Goal: Feedback & Contribution: Contribute content

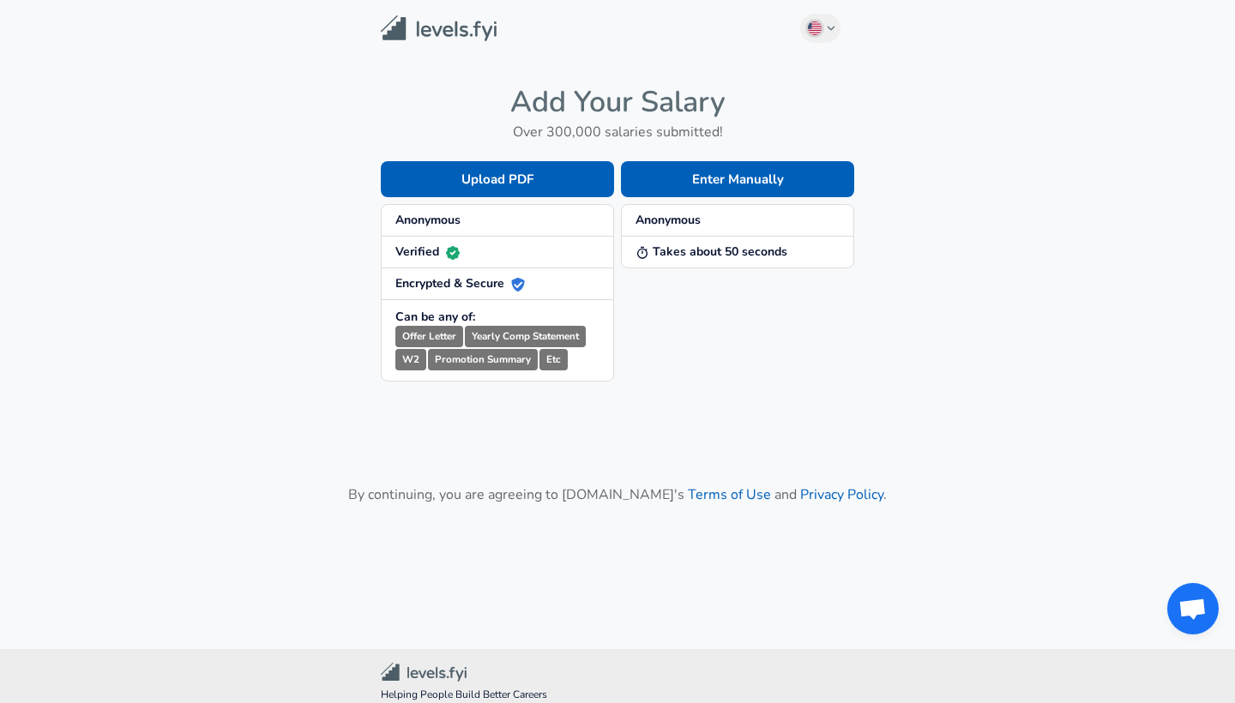
click at [445, 221] on strong "Anonymous" at bounding box center [427, 220] width 65 height 16
click at [438, 255] on strong "Verified" at bounding box center [427, 251] width 64 height 16
click at [434, 334] on small "Offer Letter" at bounding box center [429, 336] width 68 height 21
click at [522, 326] on small "Yearly Comp Statement" at bounding box center [525, 336] width 121 height 21
click at [496, 379] on li "Can be any of: Offer Letter Yearly Comp Statement W2 Promotion Summary Etc" at bounding box center [497, 340] width 231 height 80
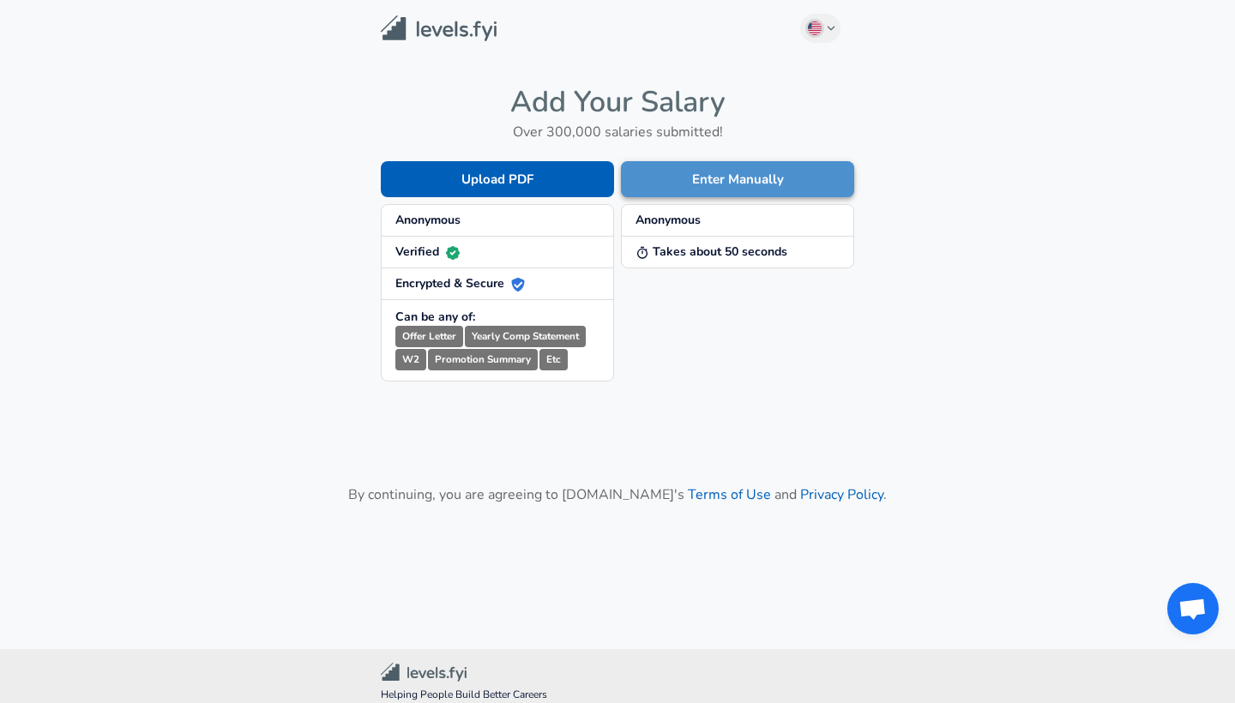
click at [695, 173] on button "Enter Manually" at bounding box center [737, 179] width 233 height 36
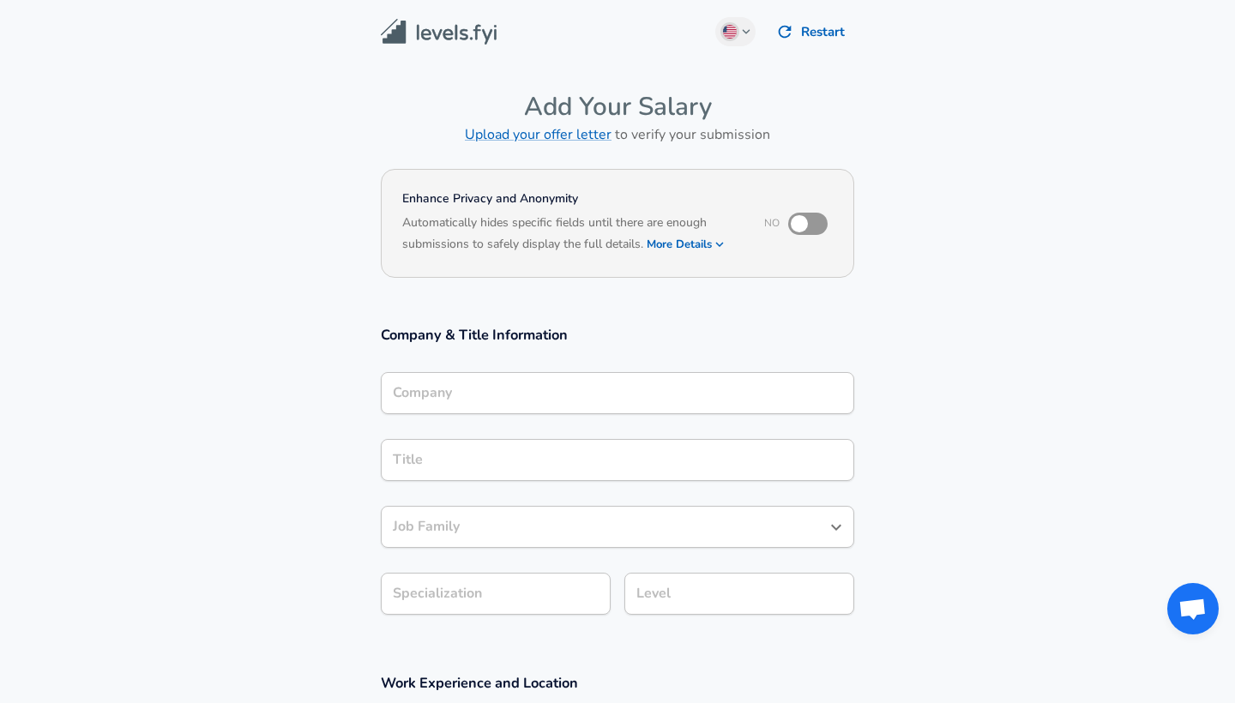
click at [433, 403] on div "Company Company" at bounding box center [617, 395] width 473 height 46
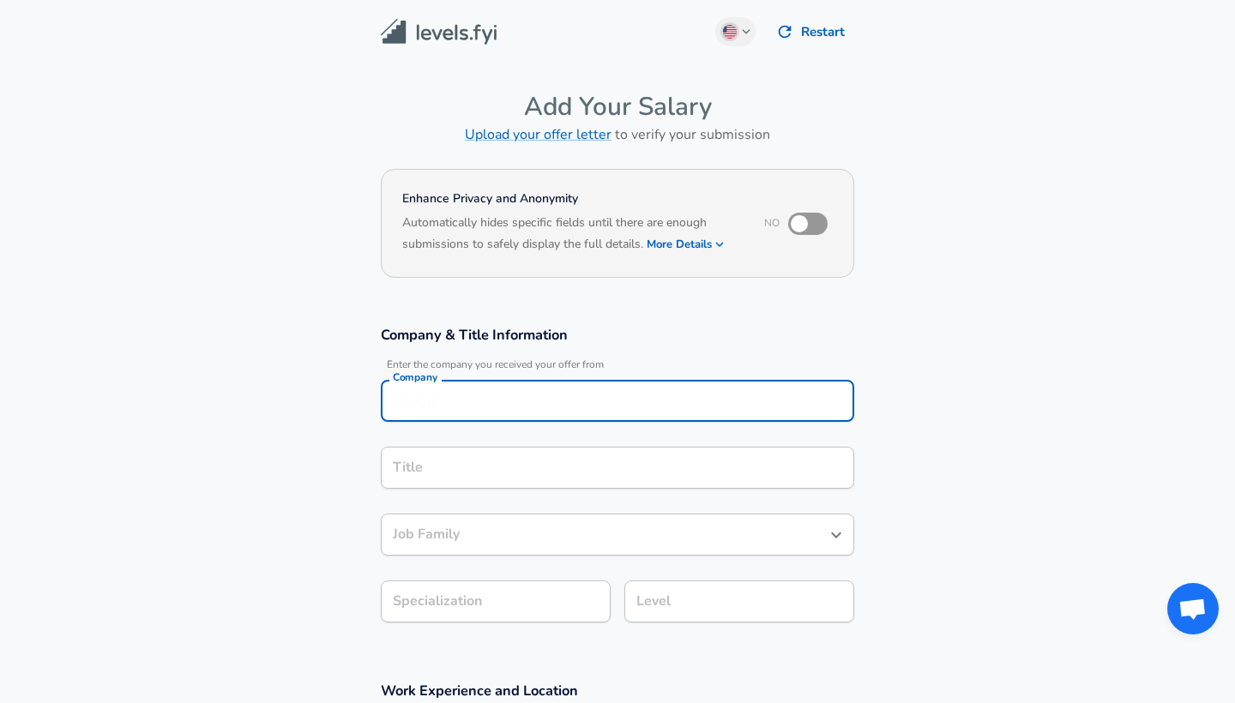
scroll to position [17, 0]
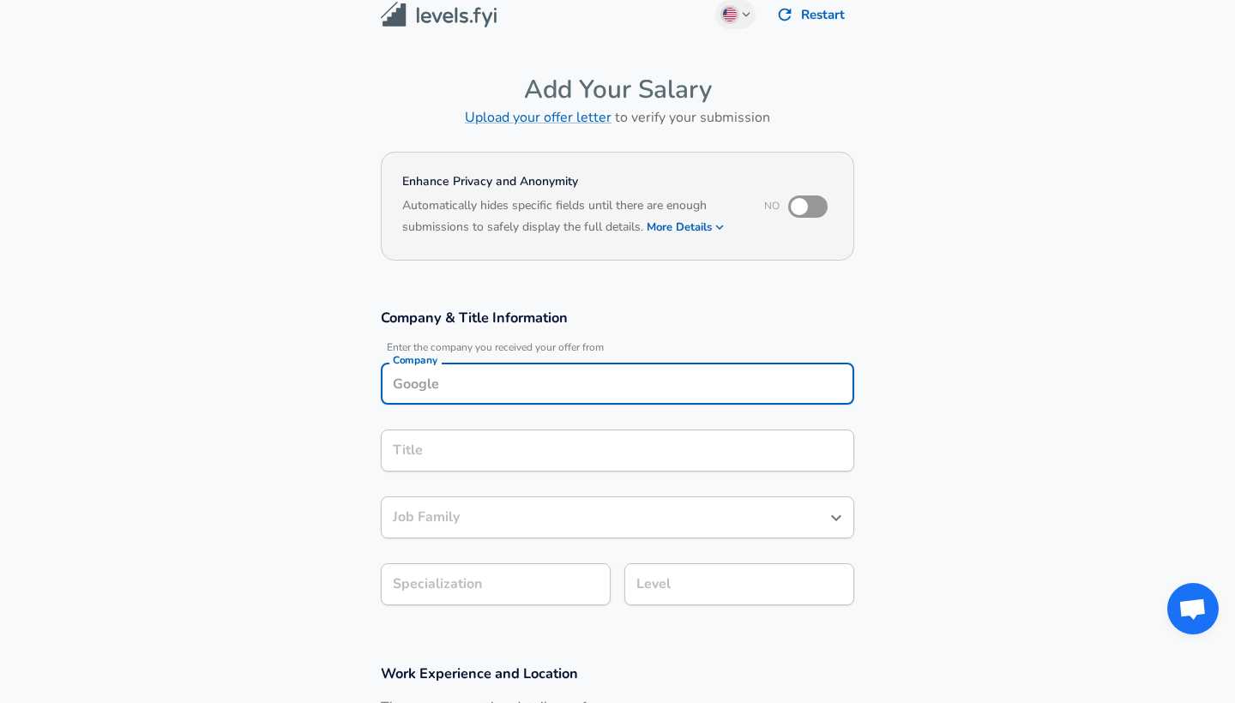
type input "s"
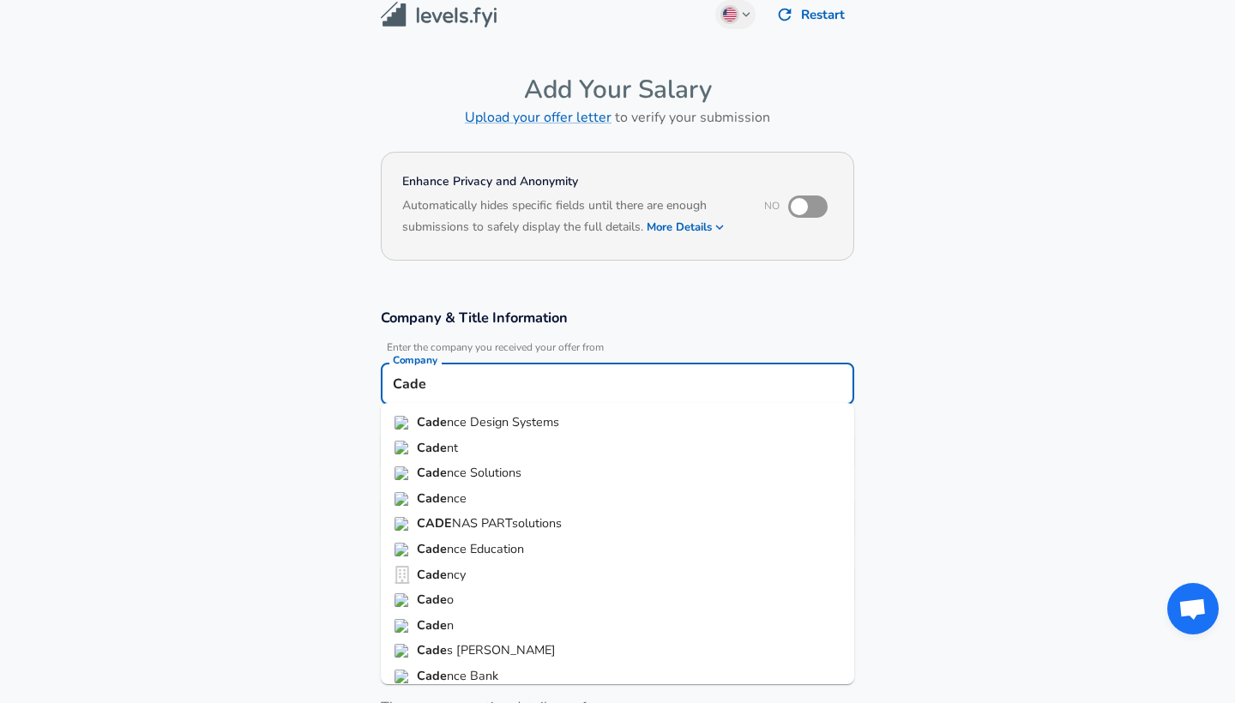
click at [496, 429] on span "nce Design Systems" at bounding box center [503, 421] width 112 height 17
type input "Cadence Design Systems"
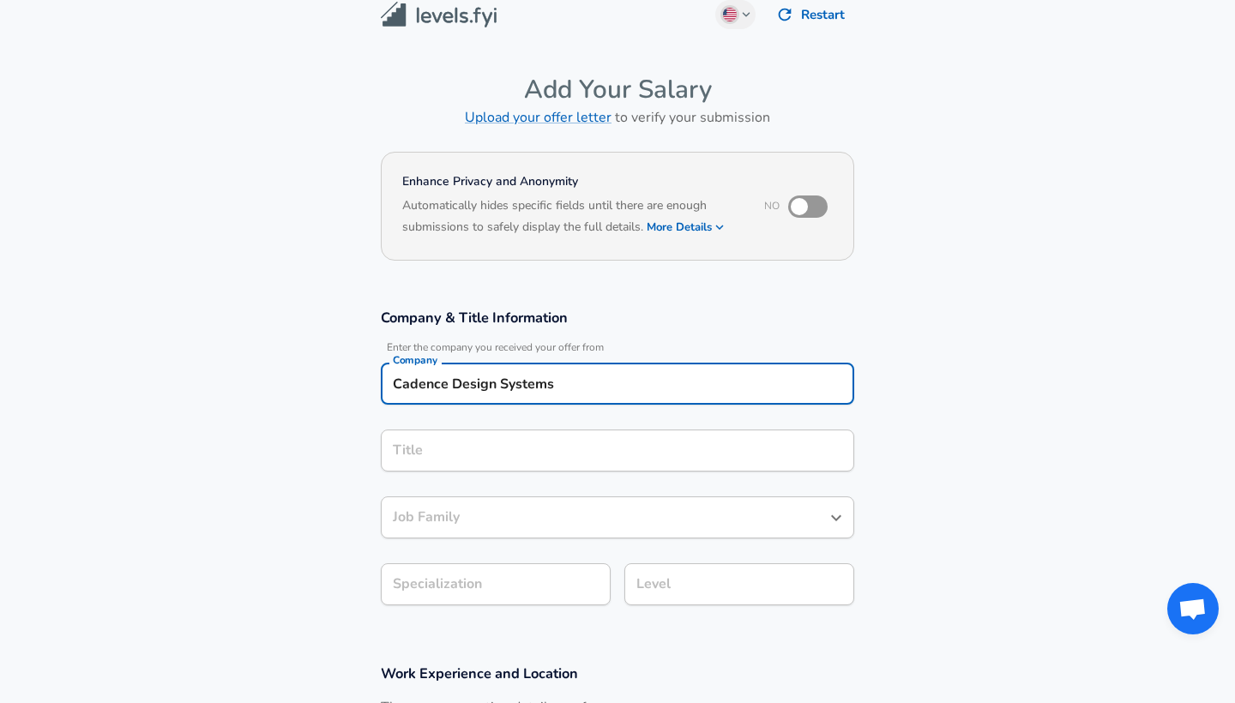
click at [441, 459] on div "Title" at bounding box center [617, 451] width 473 height 42
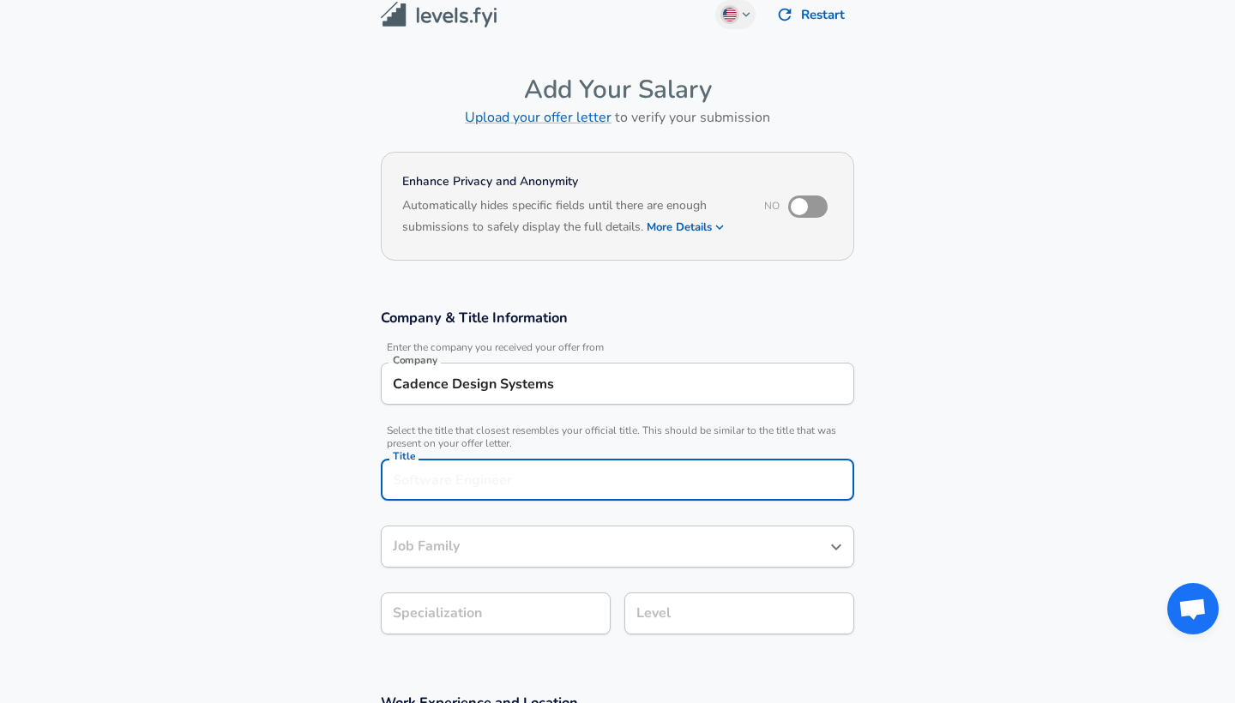
scroll to position [51, 0]
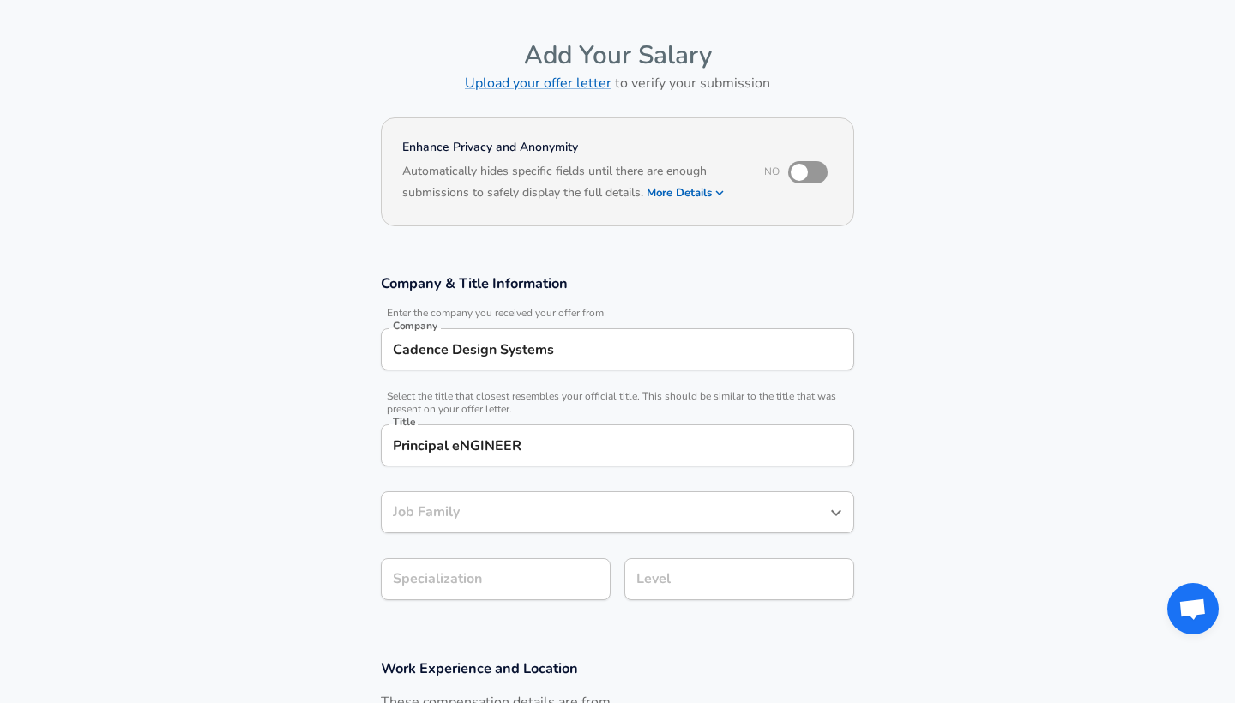
click at [229, 612] on section "Company & Title Information Enter the company you received your offer from Comp…" at bounding box center [617, 446] width 1235 height 385
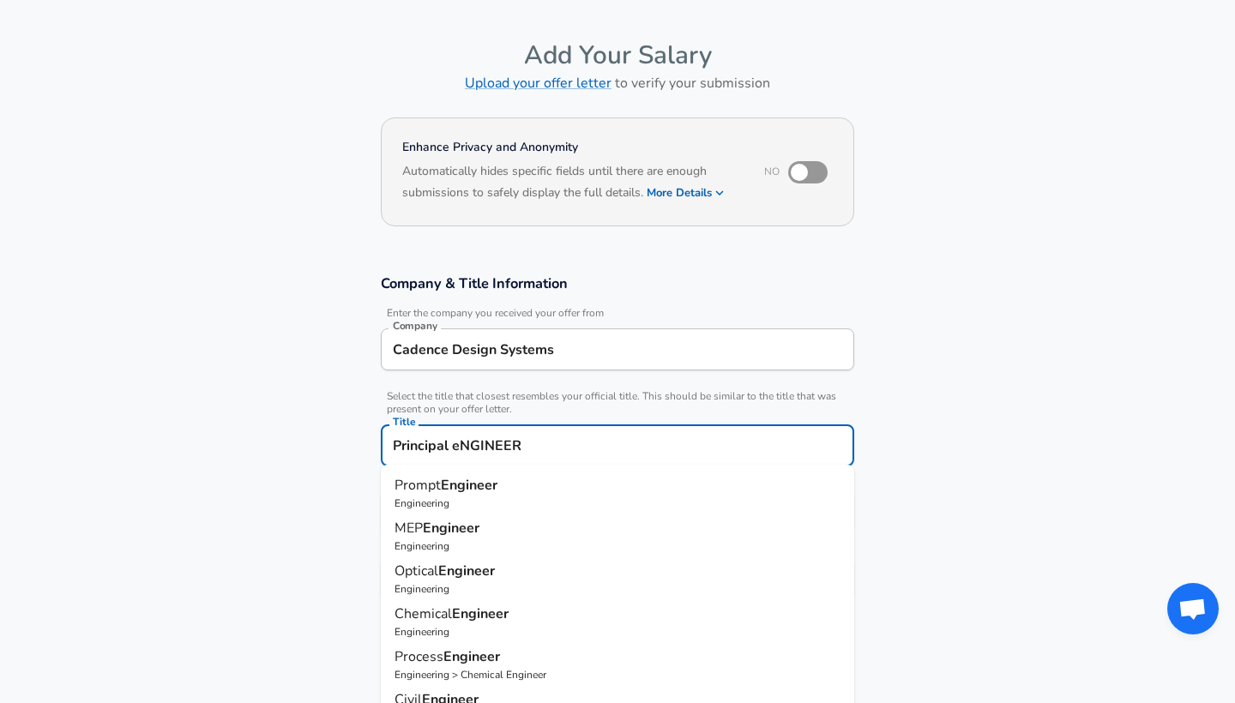
click at [463, 442] on input "Principal eNGINEER" at bounding box center [617, 445] width 458 height 27
click at [461, 447] on input "Principal eNGINEER" at bounding box center [617, 445] width 458 height 27
type input "Principal ENGINEER"
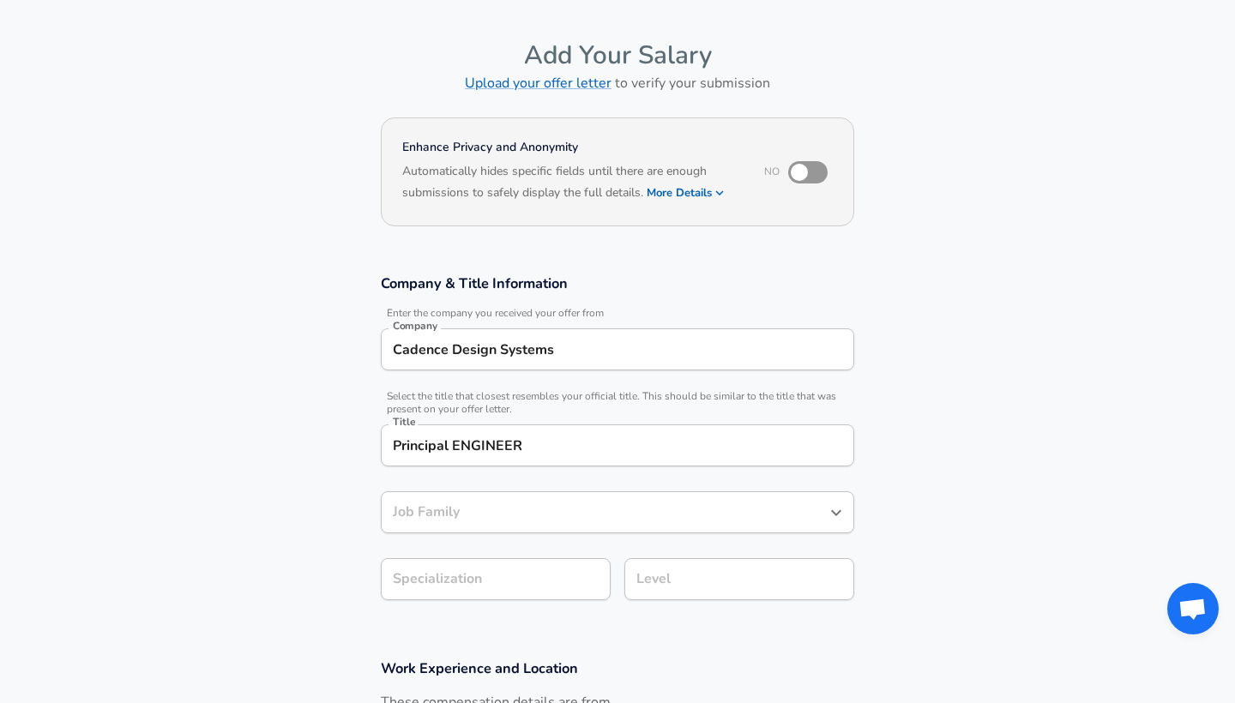
click at [273, 547] on section "Company & Title Information Enter the company you received your offer from Comp…" at bounding box center [617, 446] width 1235 height 385
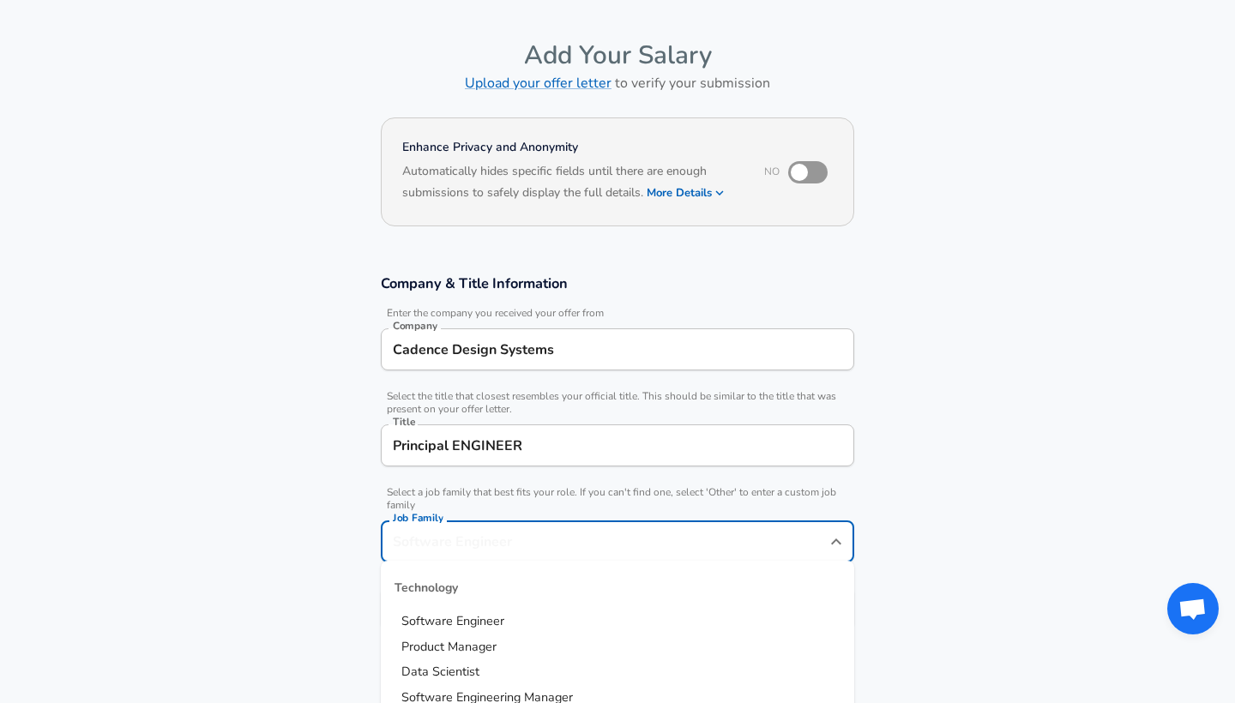
scroll to position [86, 0]
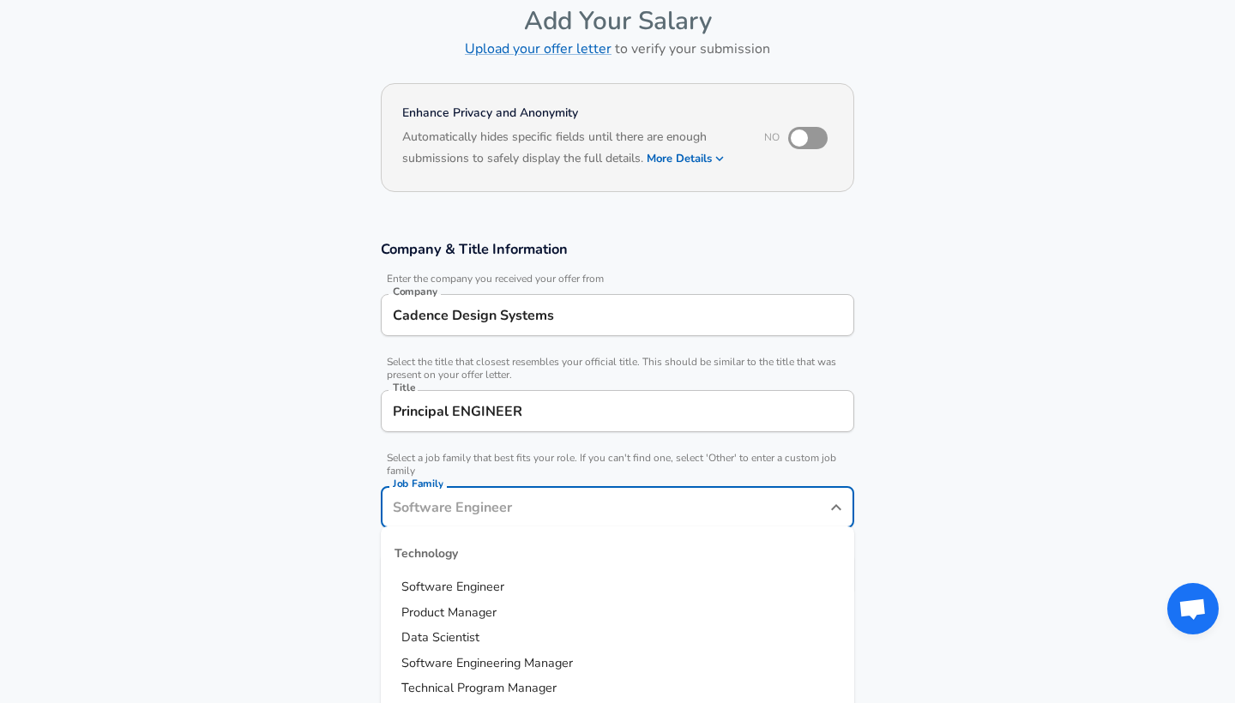
click at [455, 517] on input "Job Family" at bounding box center [604, 507] width 432 height 27
click at [279, 563] on section "Company & Title Information Enter the company you received your offer from Comp…" at bounding box center [617, 426] width 1235 height 414
click at [513, 506] on input "Job Family" at bounding box center [604, 507] width 432 height 27
click at [458, 583] on span "Software Engineer" at bounding box center [452, 586] width 103 height 17
type input "Software Engineer"
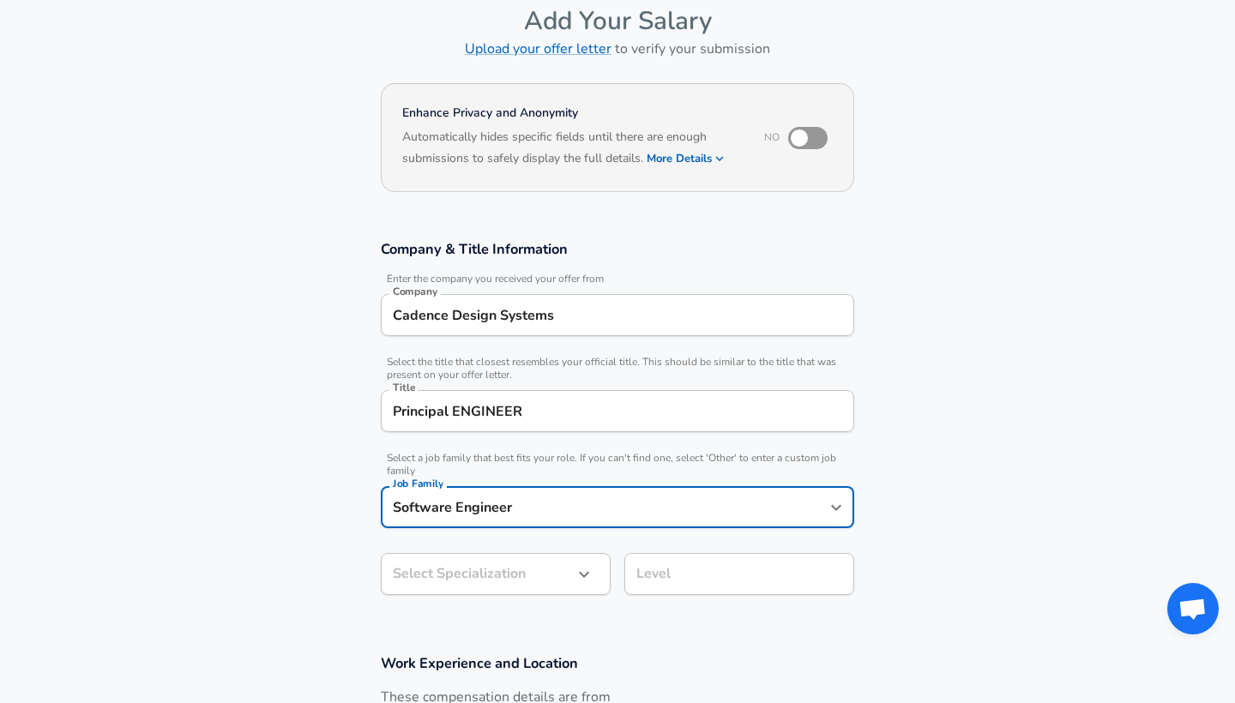
click at [453, 573] on body "English ([GEOGRAPHIC_DATA]) Change Restart Add Your Salary Upload your offer le…" at bounding box center [617, 265] width 1235 height 703
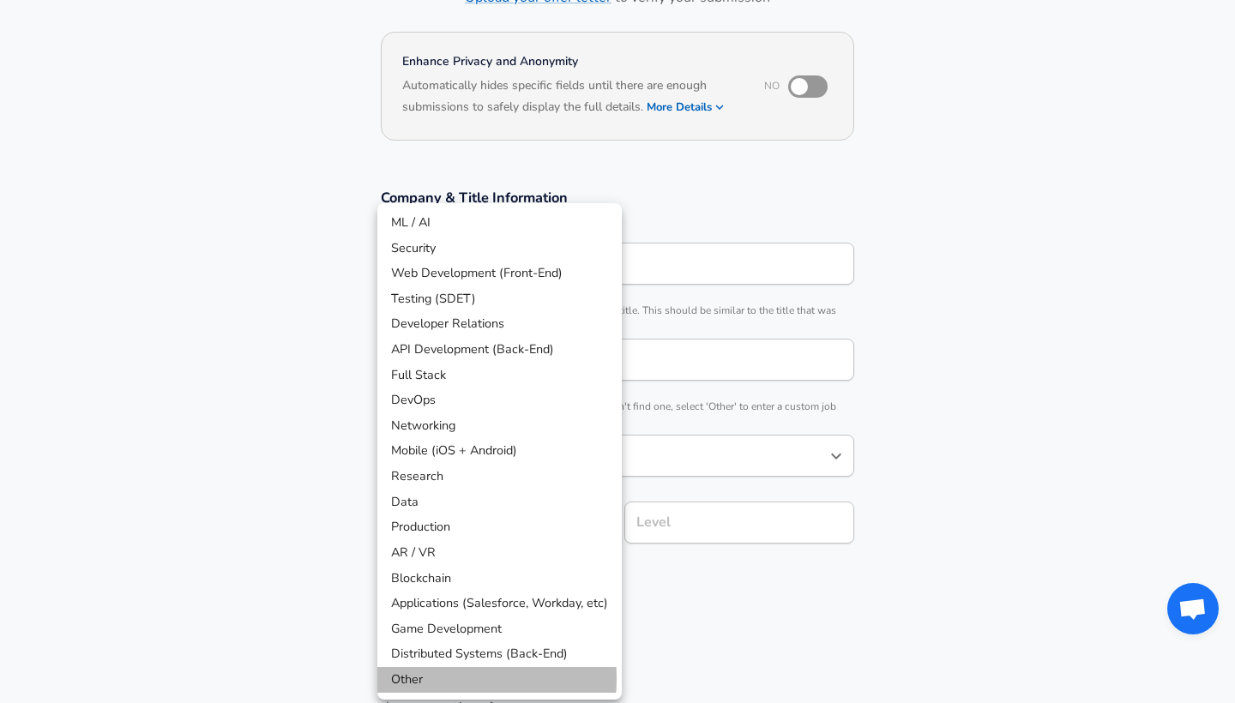
click at [422, 670] on li "Other" at bounding box center [499, 680] width 244 height 26
type input "Other"
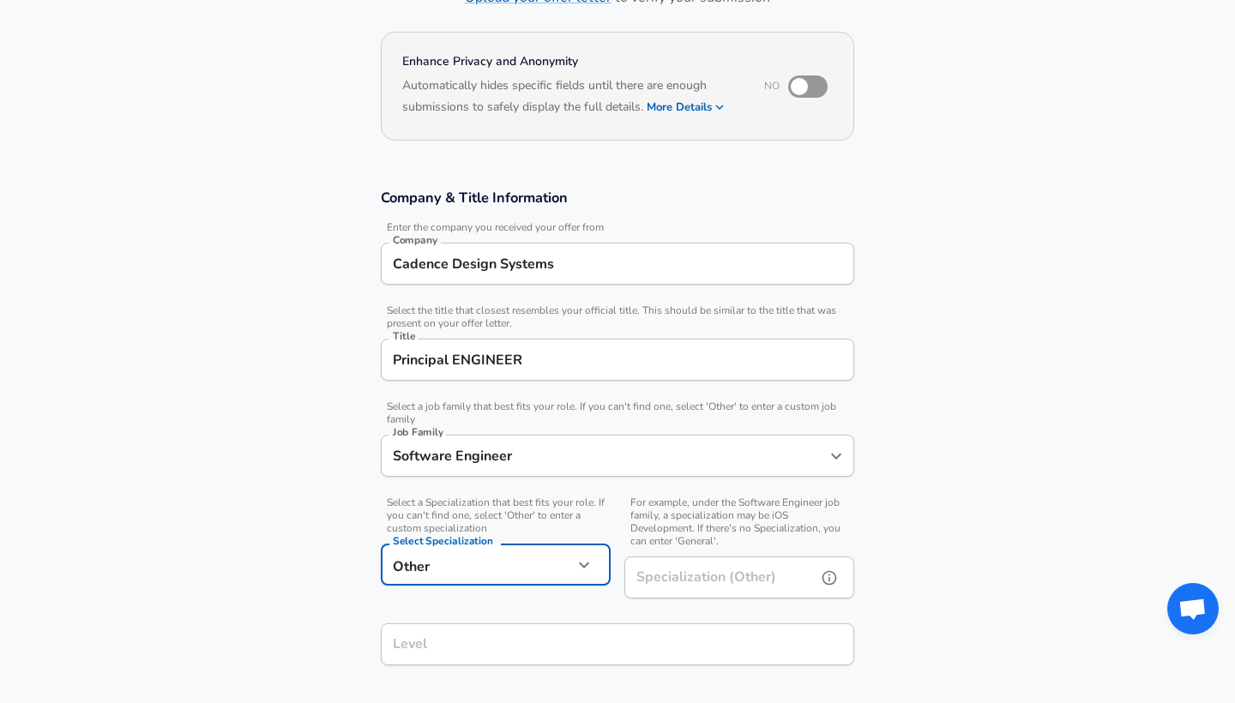
click at [670, 578] on input "Specialization (Other)" at bounding box center [716, 577] width 185 height 42
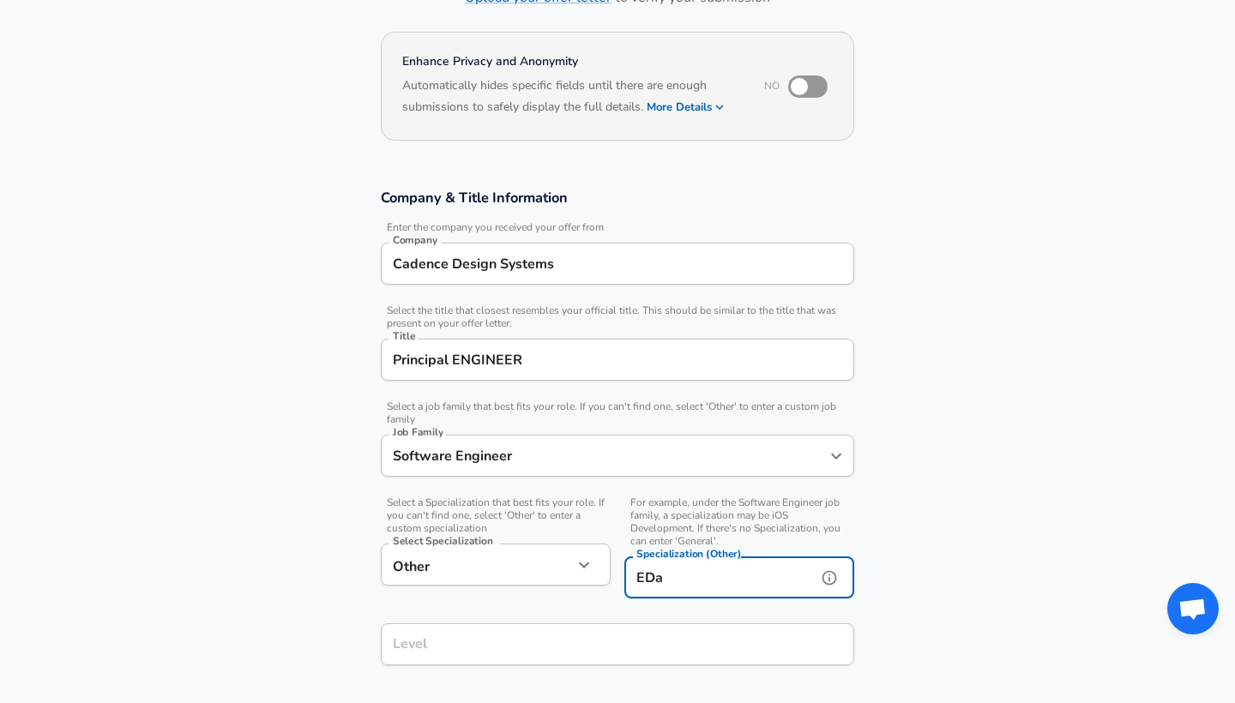
type input "EDa"
click at [239, 596] on section "Company & Title Information Enter the company you received your offer from Comp…" at bounding box center [617, 436] width 1235 height 536
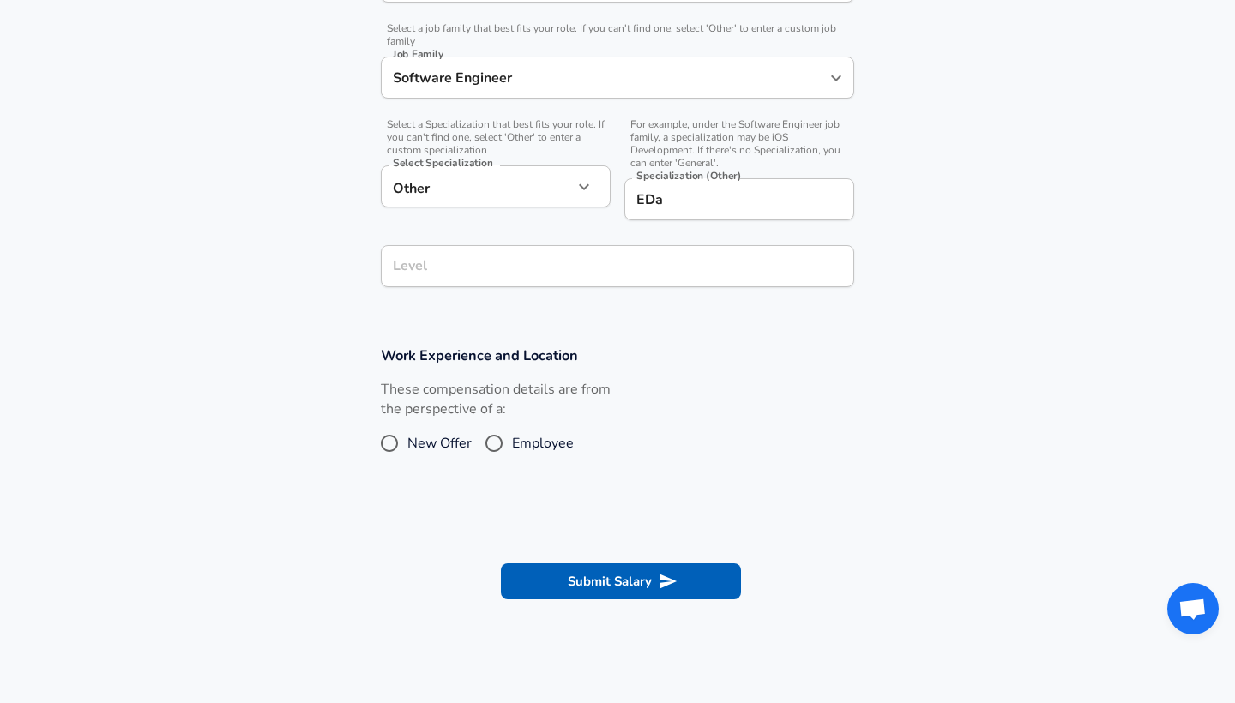
scroll to position [549, 0]
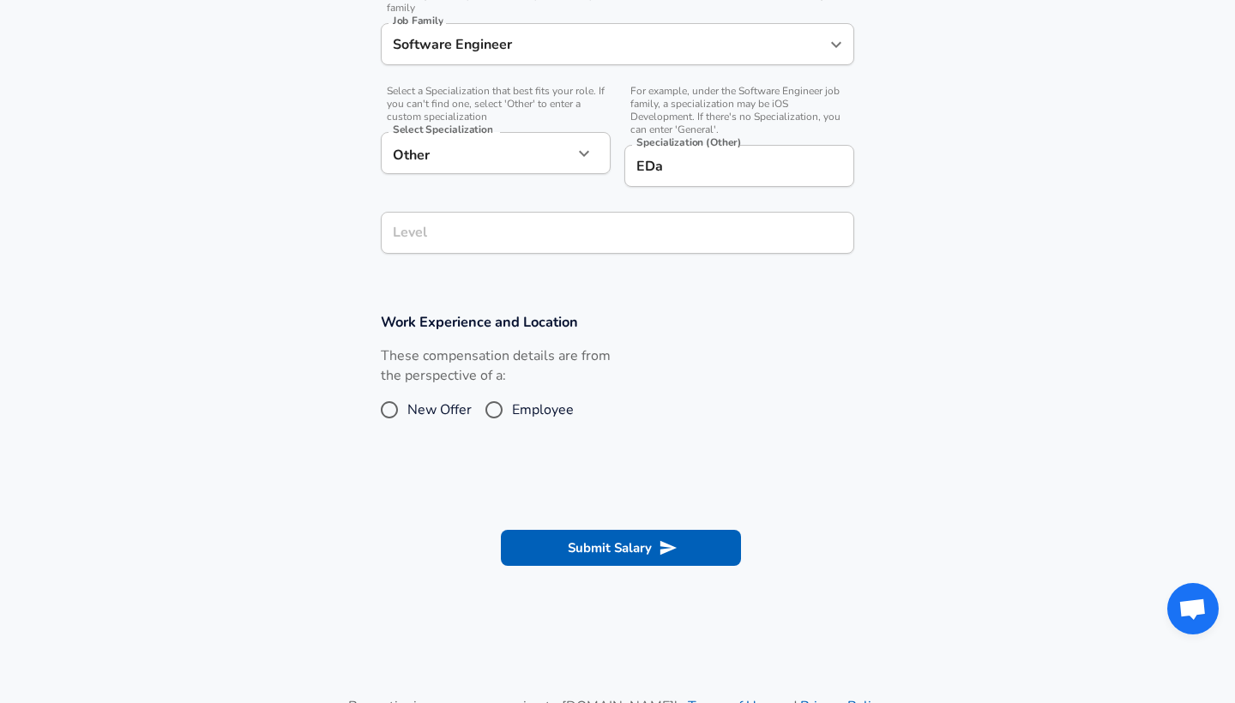
click at [499, 250] on div "Level" at bounding box center [617, 233] width 473 height 42
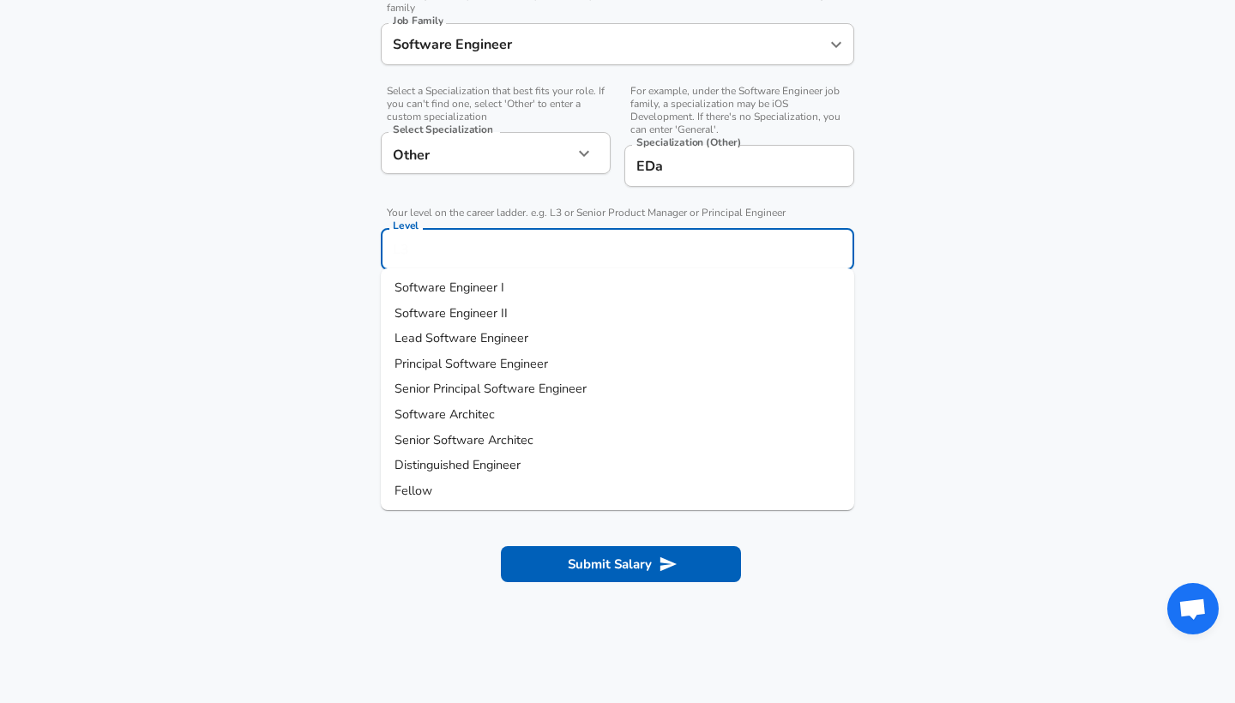
scroll to position [583, 0]
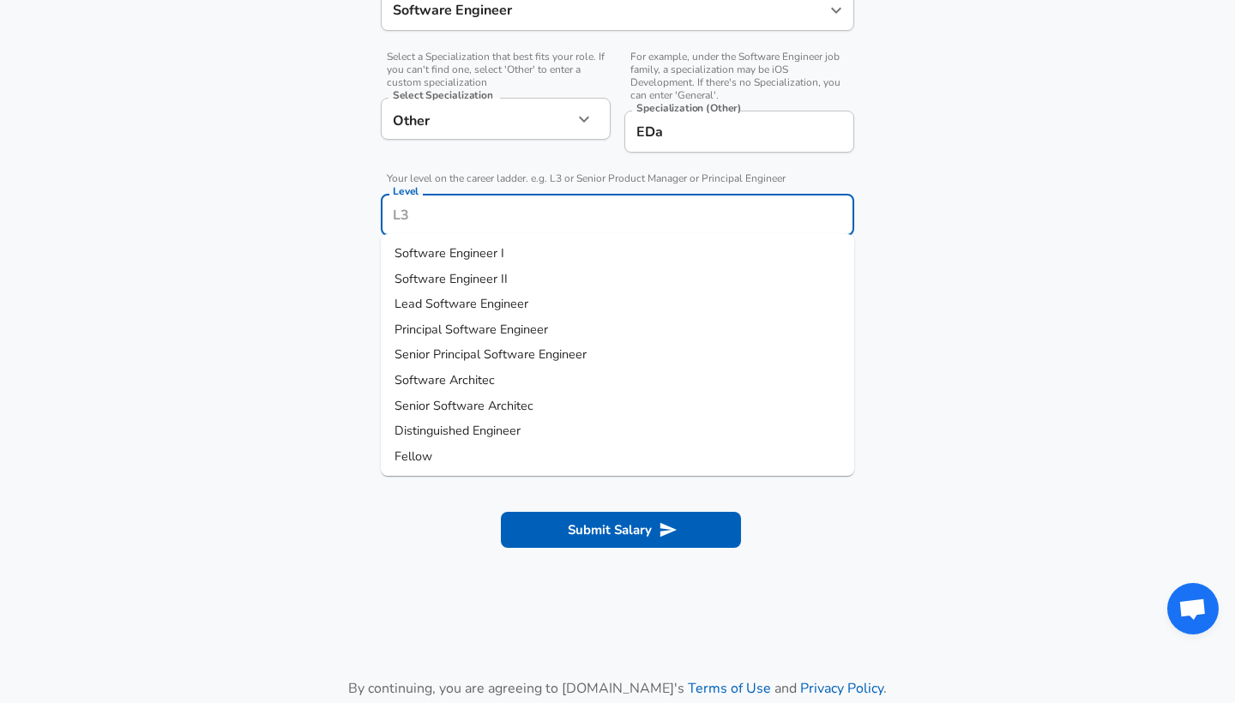
click at [472, 332] on span "Principal Software Engineer" at bounding box center [470, 329] width 153 height 17
type input "Principal Software Engineer"
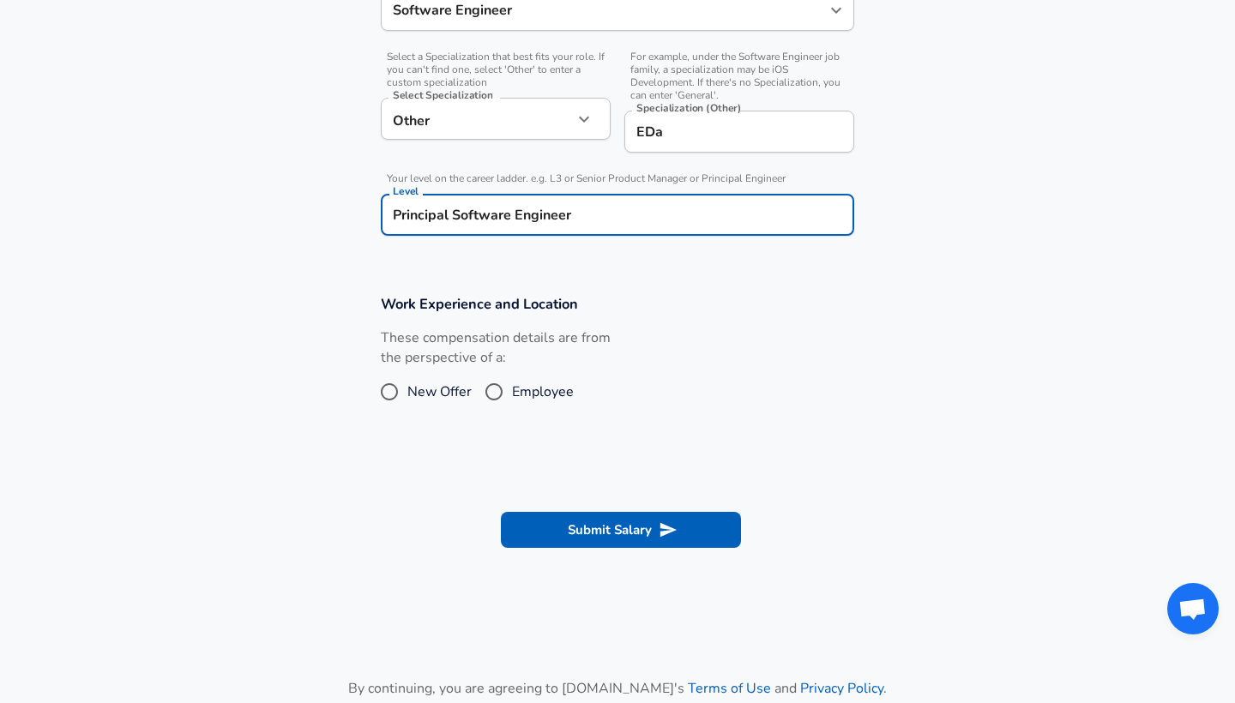
click at [494, 390] on input "Employee" at bounding box center [494, 391] width 36 height 27
radio input "true"
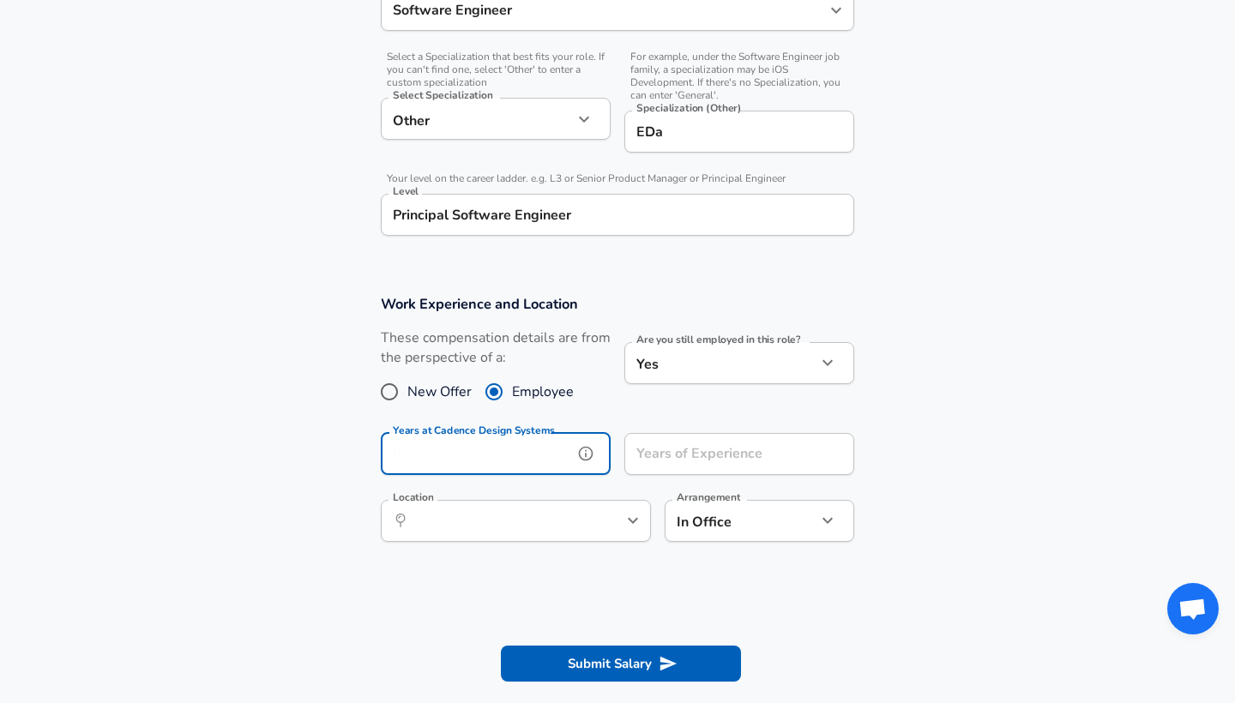
click at [461, 459] on input "Years at Cadence Design Systems" at bounding box center [477, 454] width 192 height 42
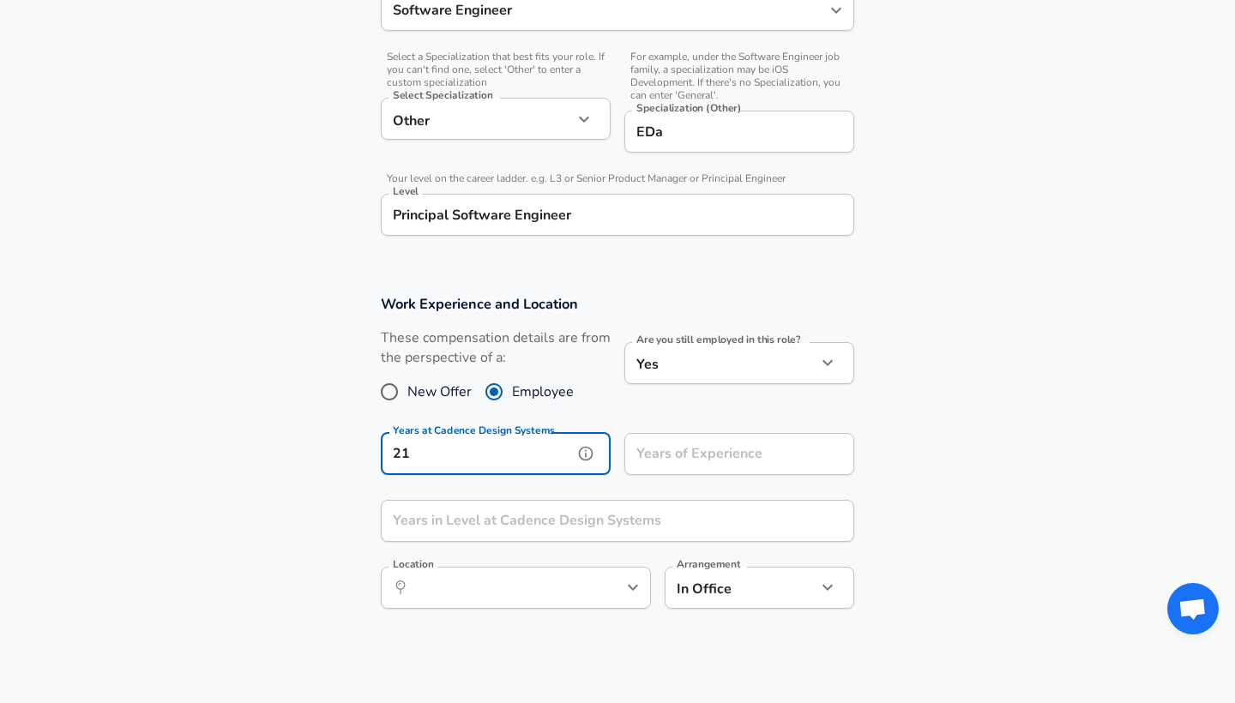
type input "21"
click at [677, 453] on div "Years of Experience Years of Experience" at bounding box center [739, 456] width 230 height 46
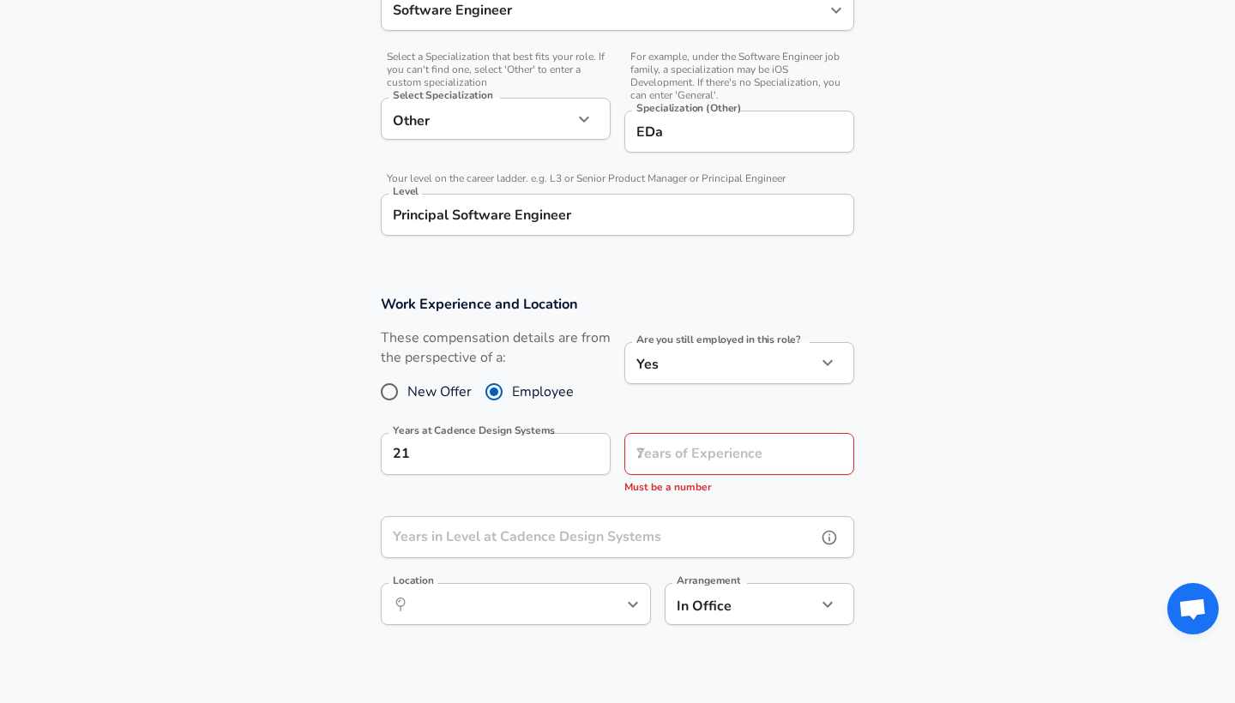
click at [595, 504] on div "Work Experience and Location These compensation details are from the perspectiv…" at bounding box center [617, 465] width 514 height 343
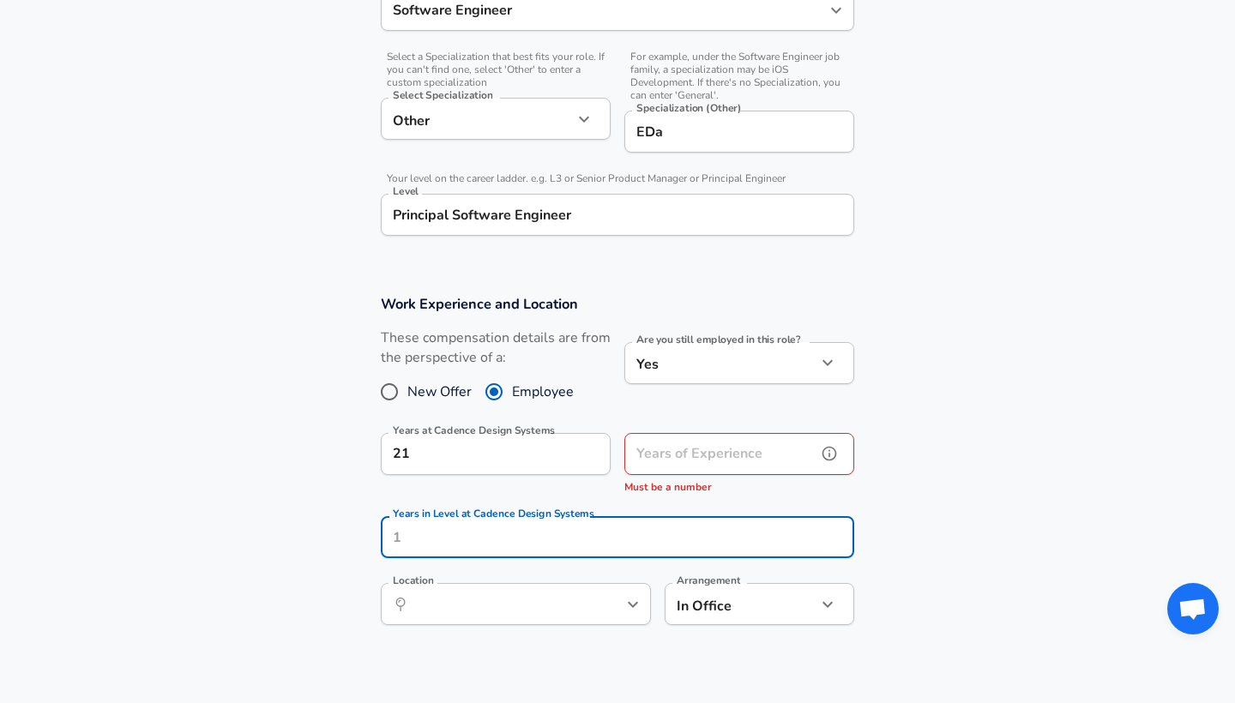
click at [691, 448] on div "Years of Experience Years of Experience Must be a number" at bounding box center [739, 464] width 230 height 63
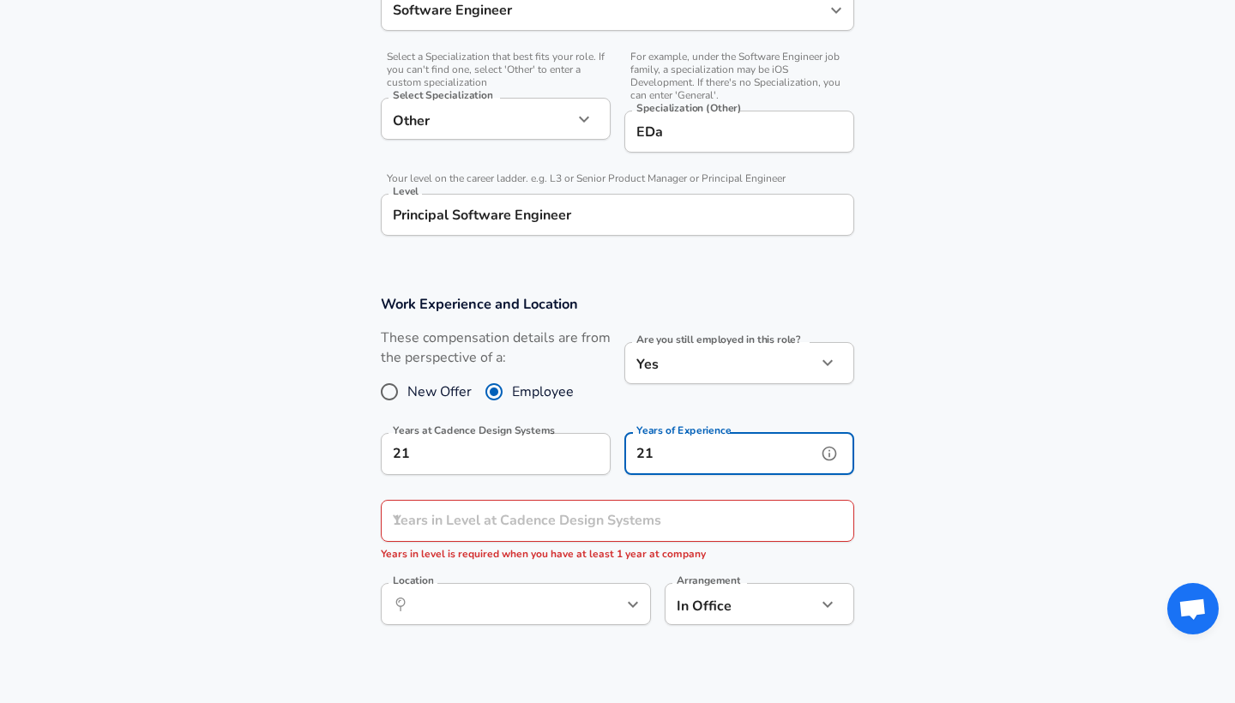
type input "21"
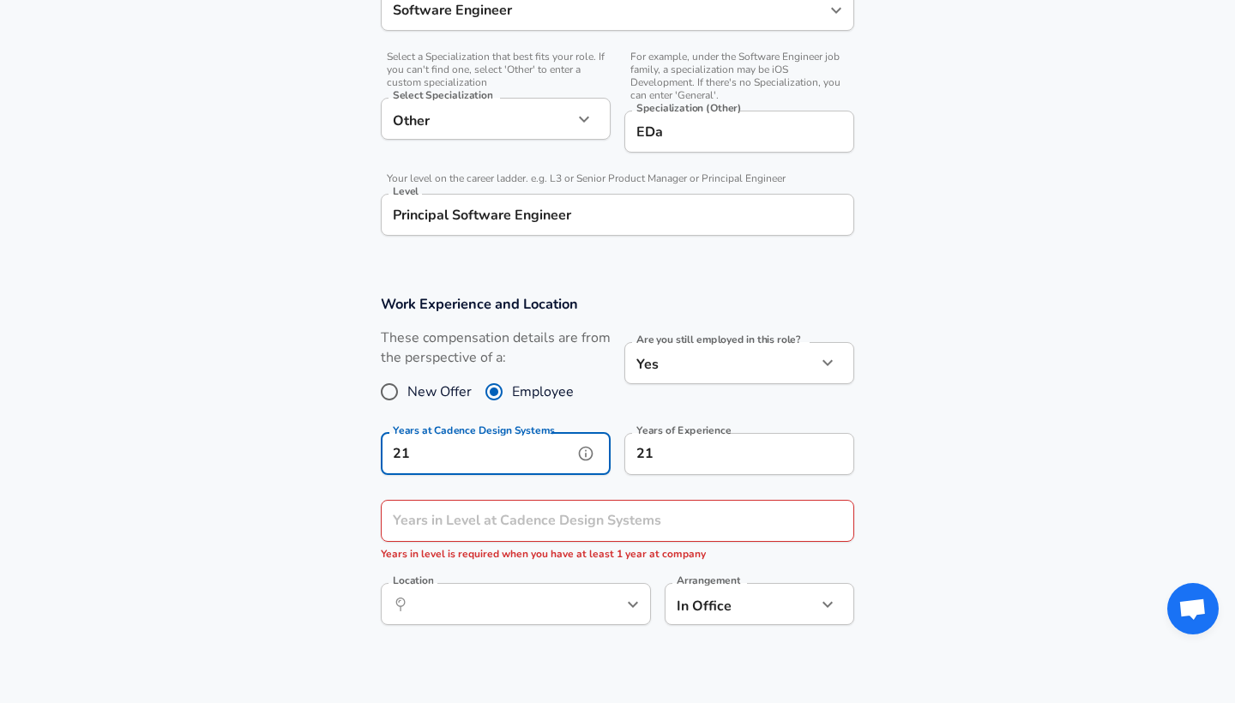
drag, startPoint x: 454, startPoint y: 444, endPoint x: 303, endPoint y: 462, distance: 152.8
click at [303, 462] on section "Work Experience and Location These compensation details are from the perspectiv…" at bounding box center [617, 468] width 1235 height 389
type input "2"
type input "9"
click at [440, 523] on input "Years in Level at Cadence Design Systems" at bounding box center [599, 521] width 436 height 42
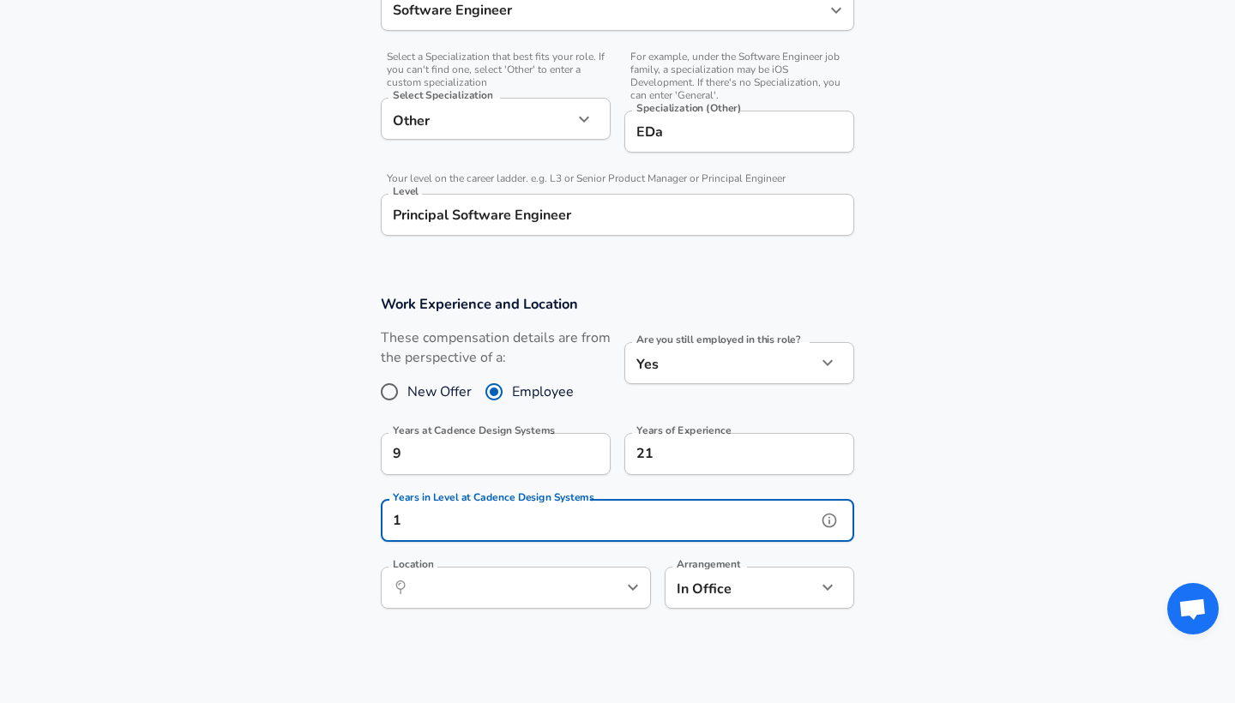
type input "1"
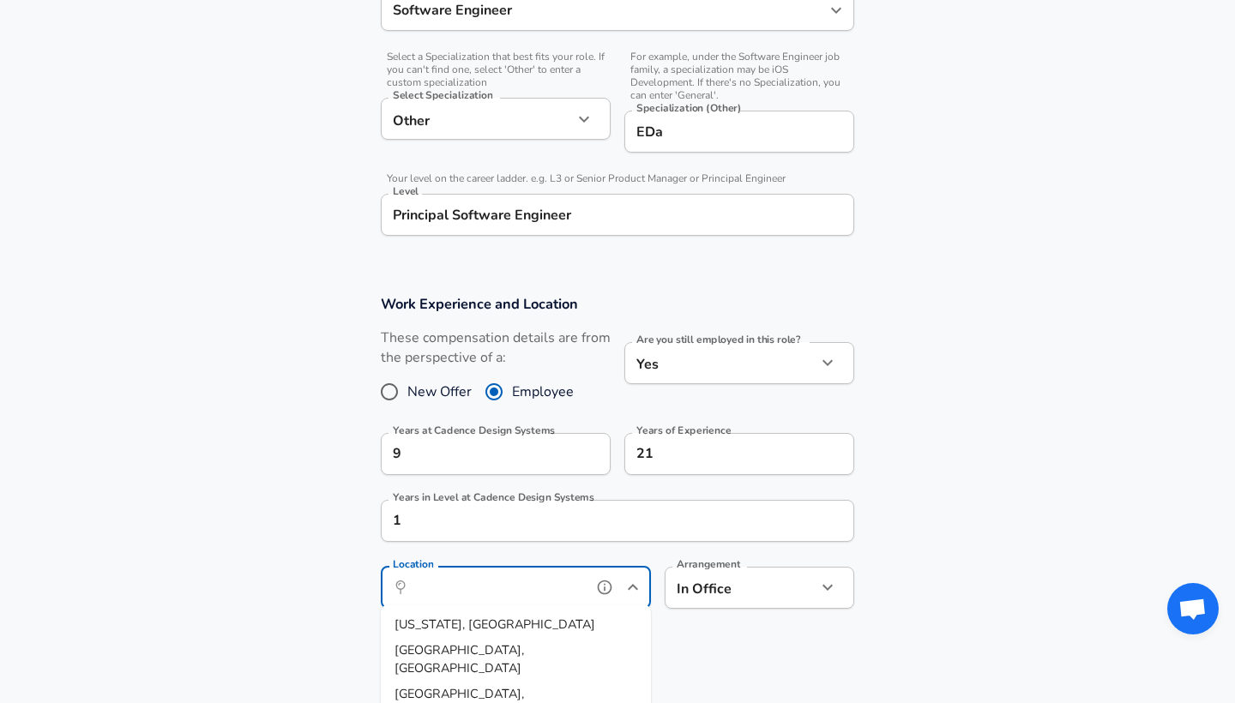
click at [490, 590] on input "Location" at bounding box center [497, 587] width 176 height 27
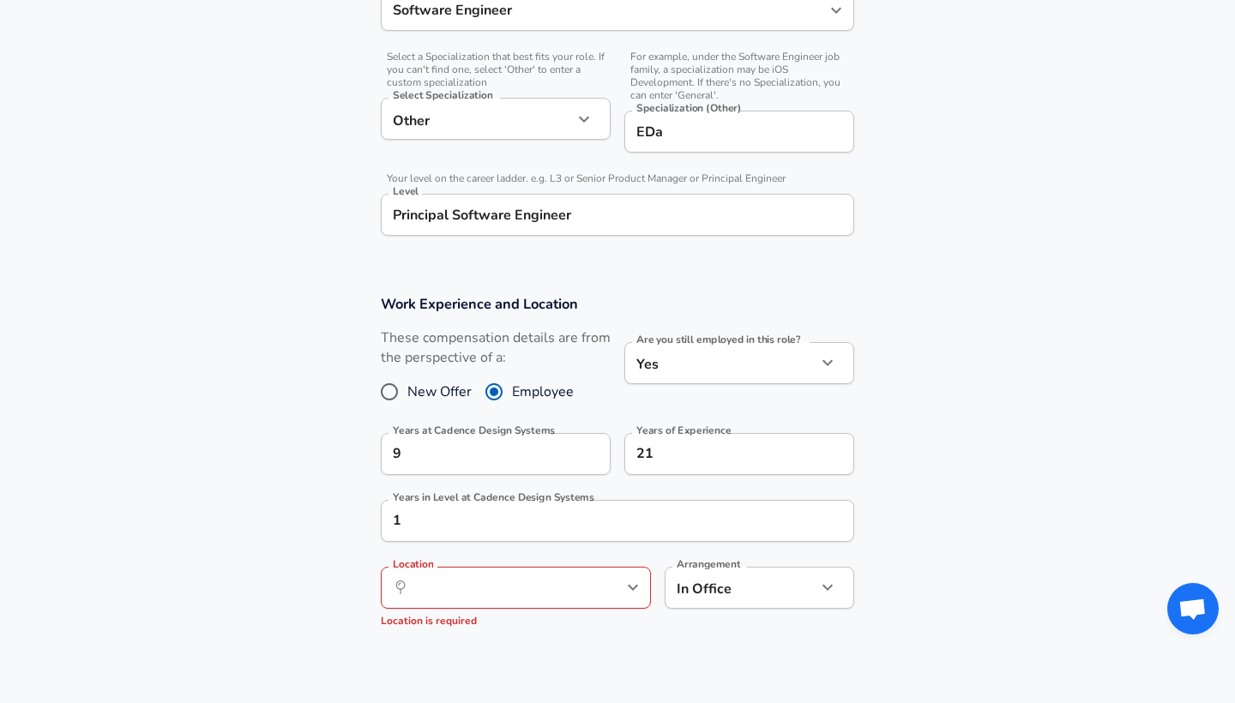
click at [293, 668] on section at bounding box center [617, 680] width 1235 height 33
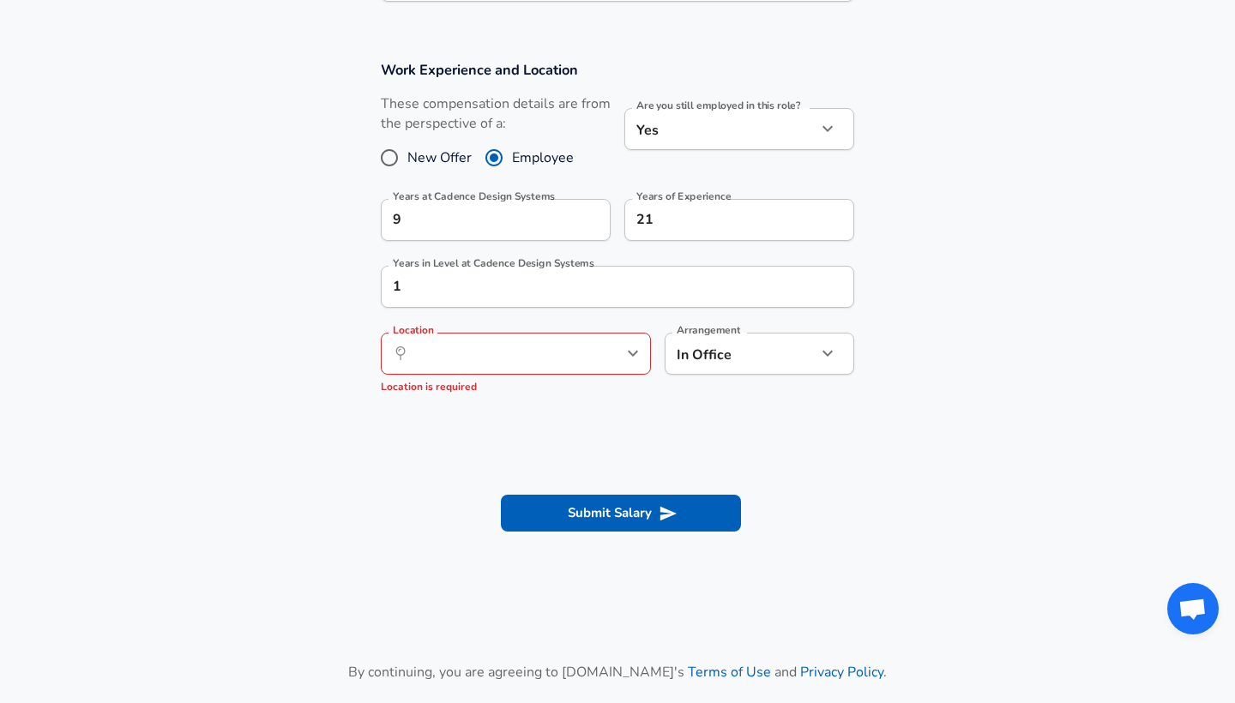
scroll to position [892, 0]
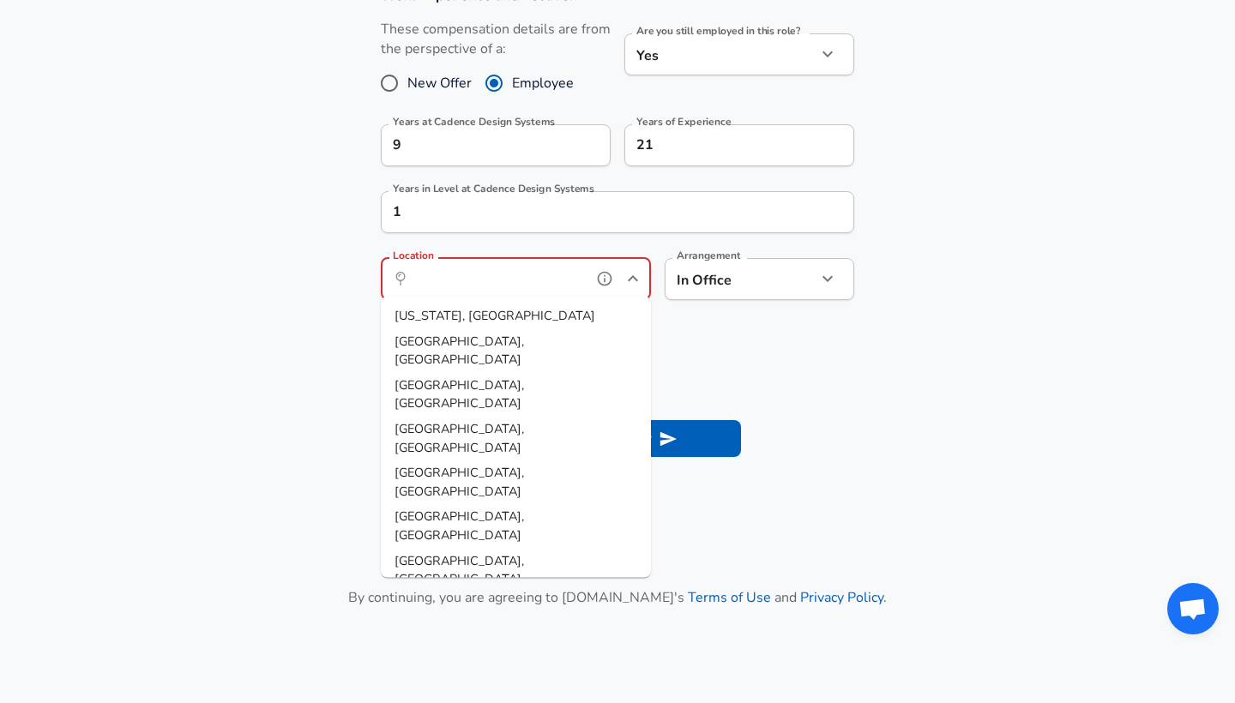
click at [566, 277] on input "Location" at bounding box center [497, 279] width 176 height 27
type input "[GEOGRAPHIC_DATA], [GEOGRAPHIC_DATA]"
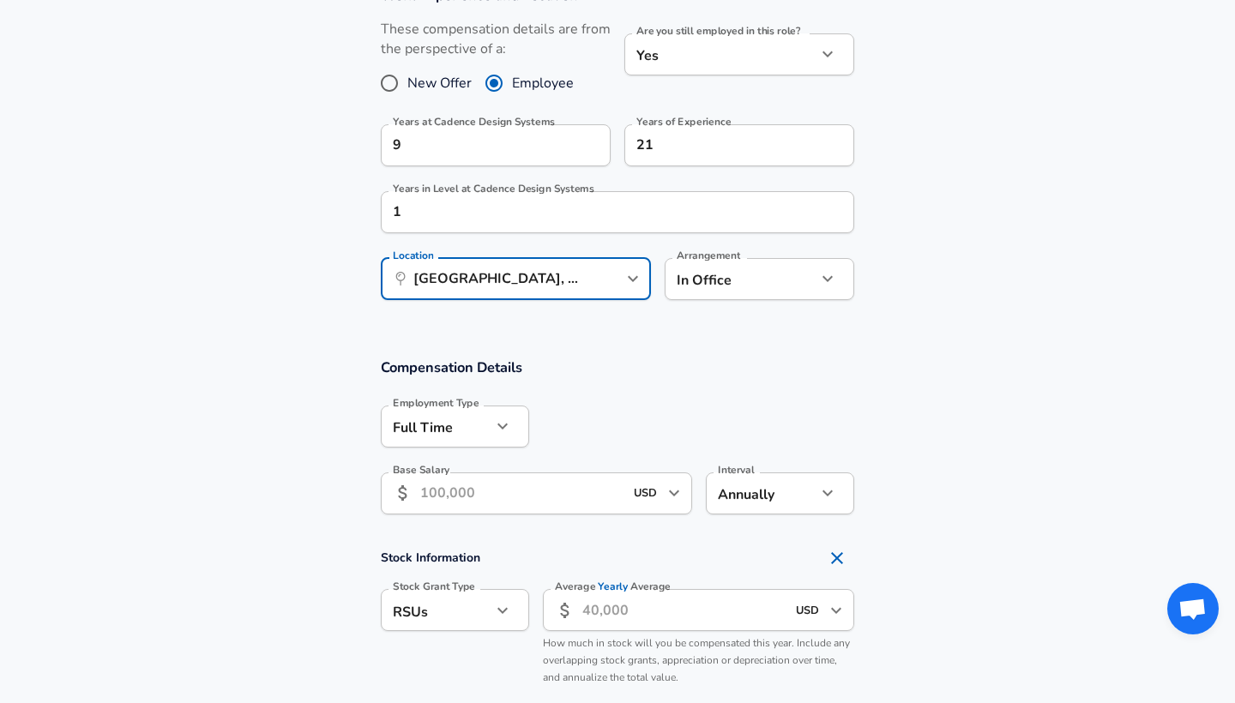
click at [456, 487] on input "Base Salary" at bounding box center [521, 493] width 203 height 42
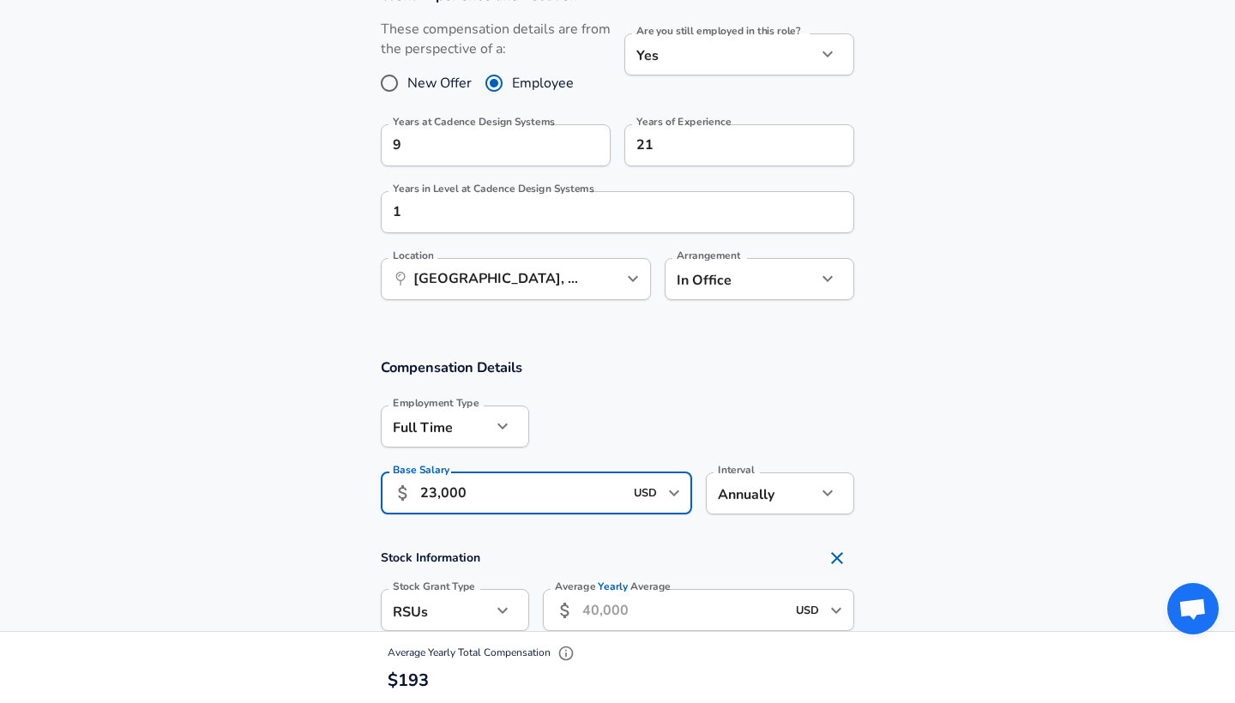
type input "230,000"
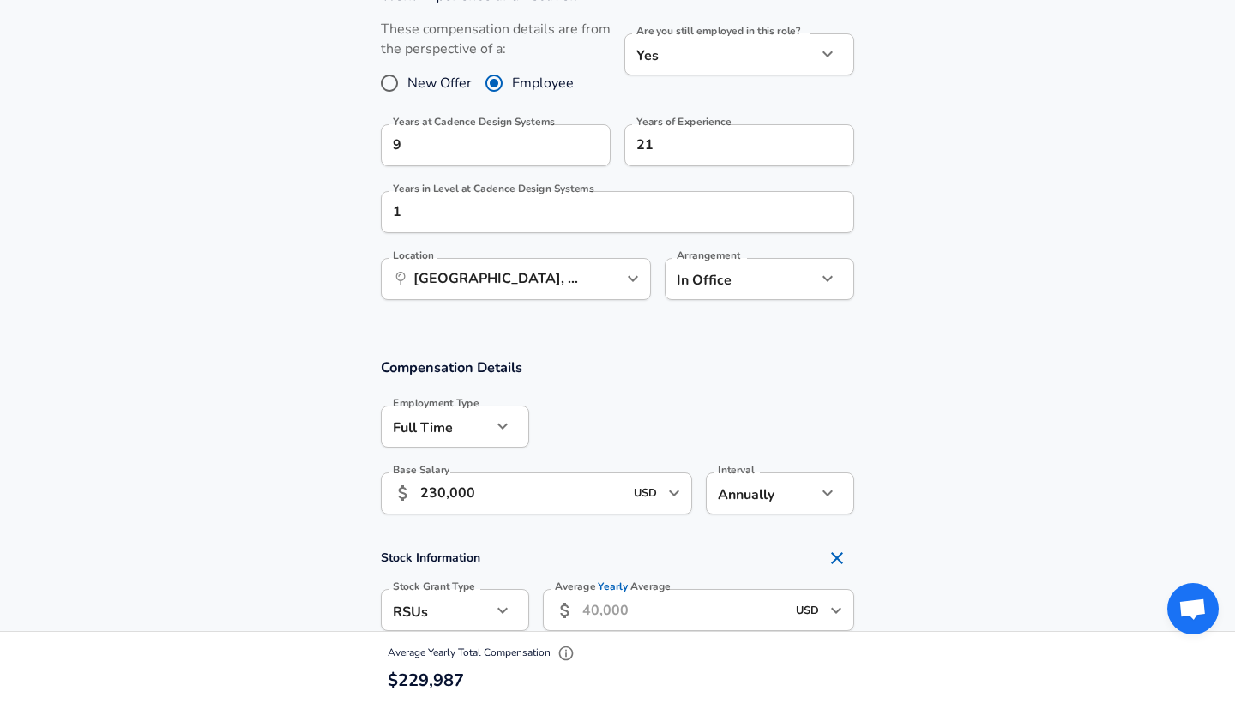
click at [261, 590] on section "Stock Information Stock Grant Type RSUs stock Stock Grant Type Average Yearly A…" at bounding box center [617, 617] width 1235 height 153
click at [596, 614] on input "Average Yearly Average" at bounding box center [683, 610] width 203 height 42
type input "40,000"
click at [277, 577] on section "Stock Information Stock Grant Type RSUs stock Stock Grant Type Average Yearly A…" at bounding box center [617, 617] width 1235 height 153
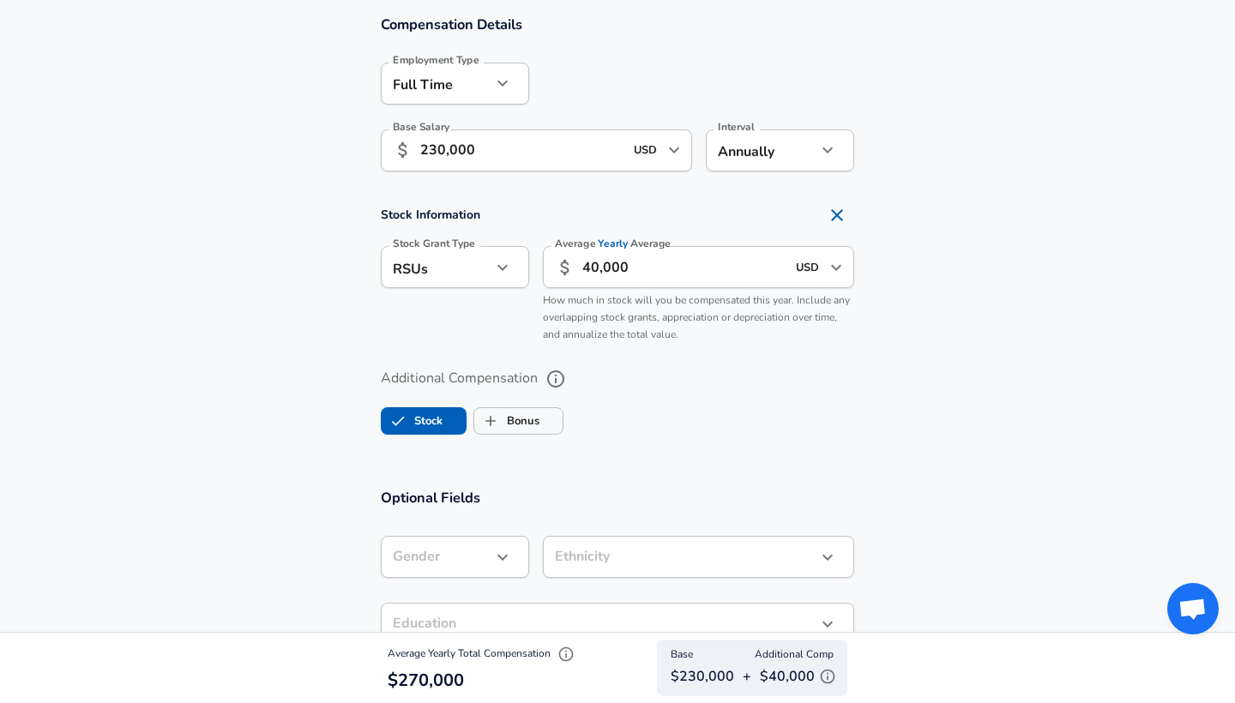
scroll to position [1303, 0]
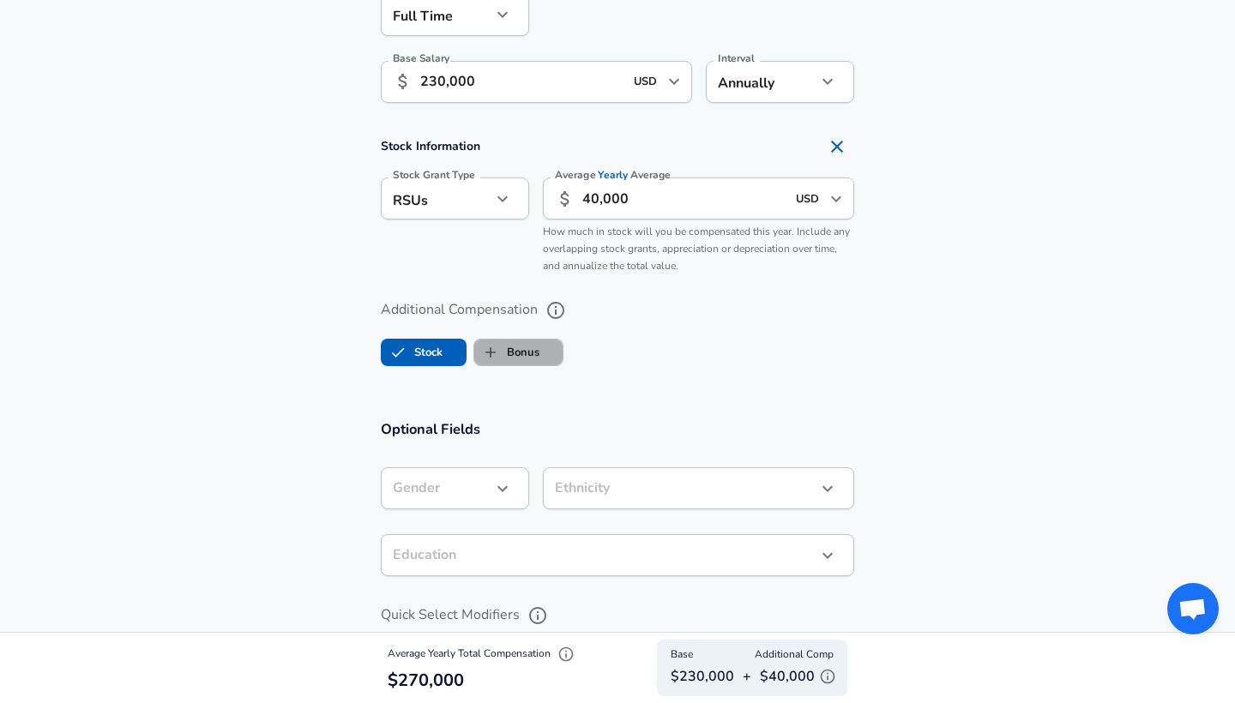
click at [513, 353] on label "Bonus" at bounding box center [506, 352] width 65 height 33
checkbox input "true"
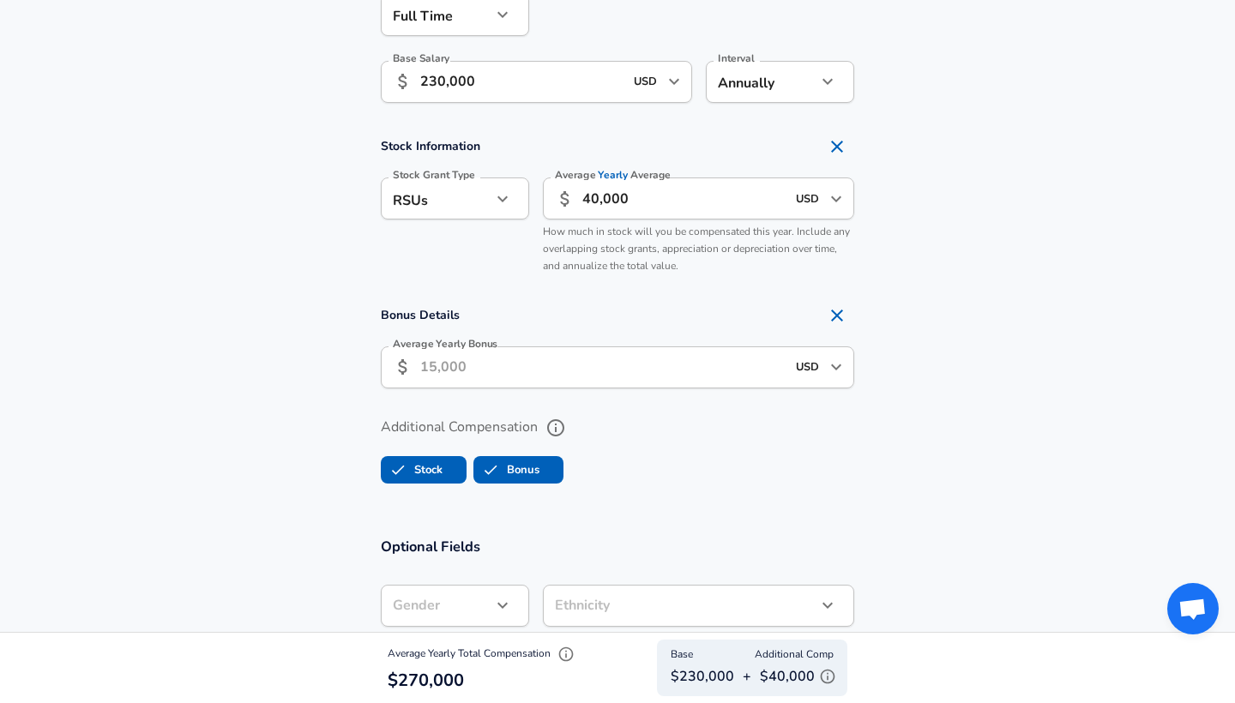
click at [480, 359] on input "Average Yearly Bonus" at bounding box center [602, 367] width 365 height 42
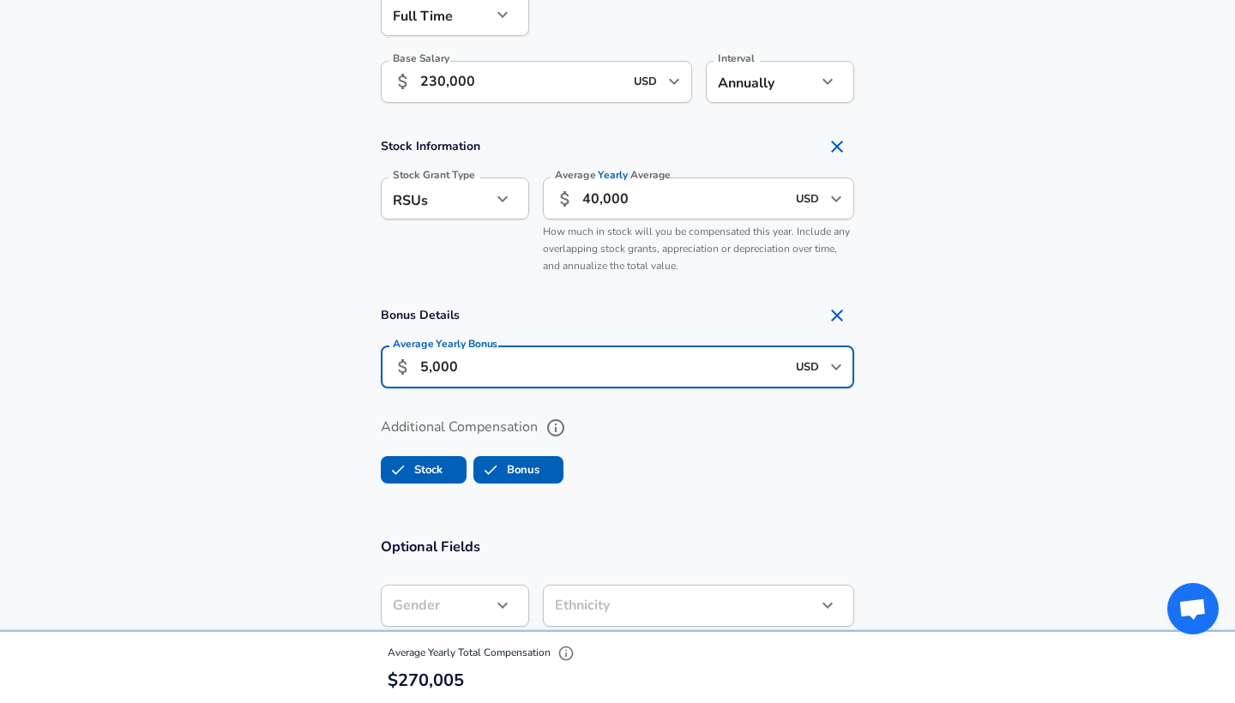
type input "50,000"
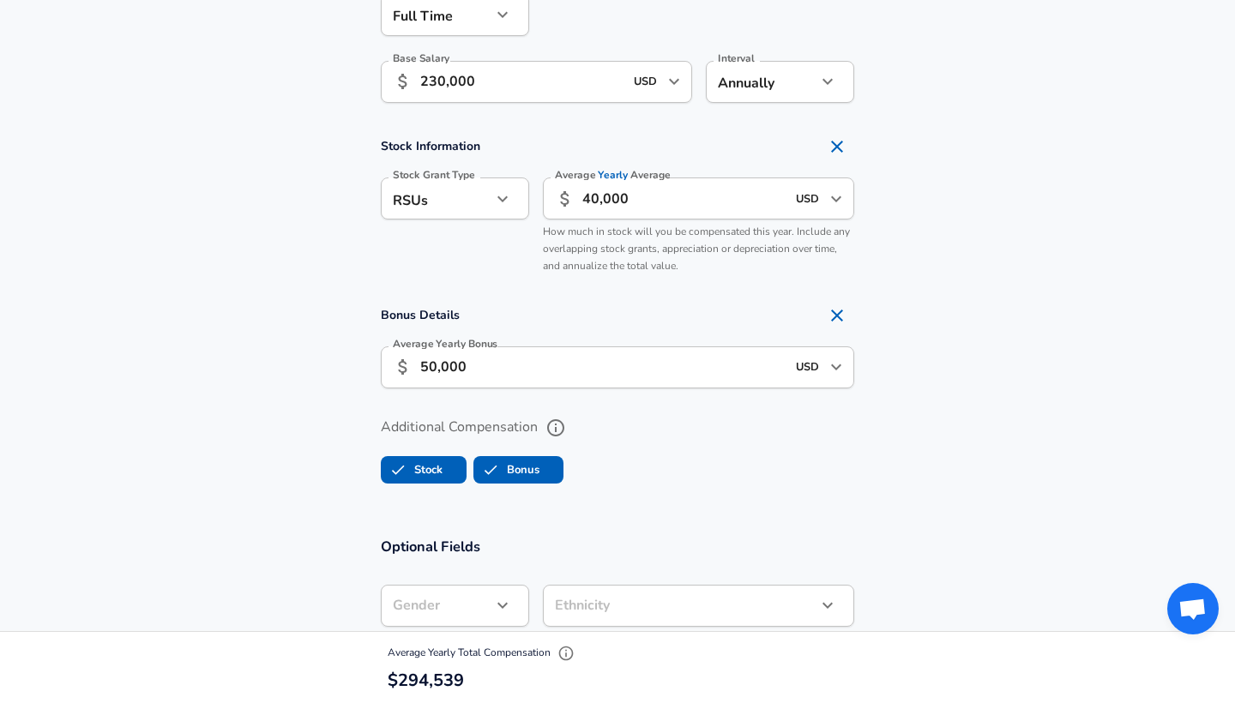
click at [257, 417] on section "Additional Compensation Stock Bonus" at bounding box center [617, 445] width 1235 height 91
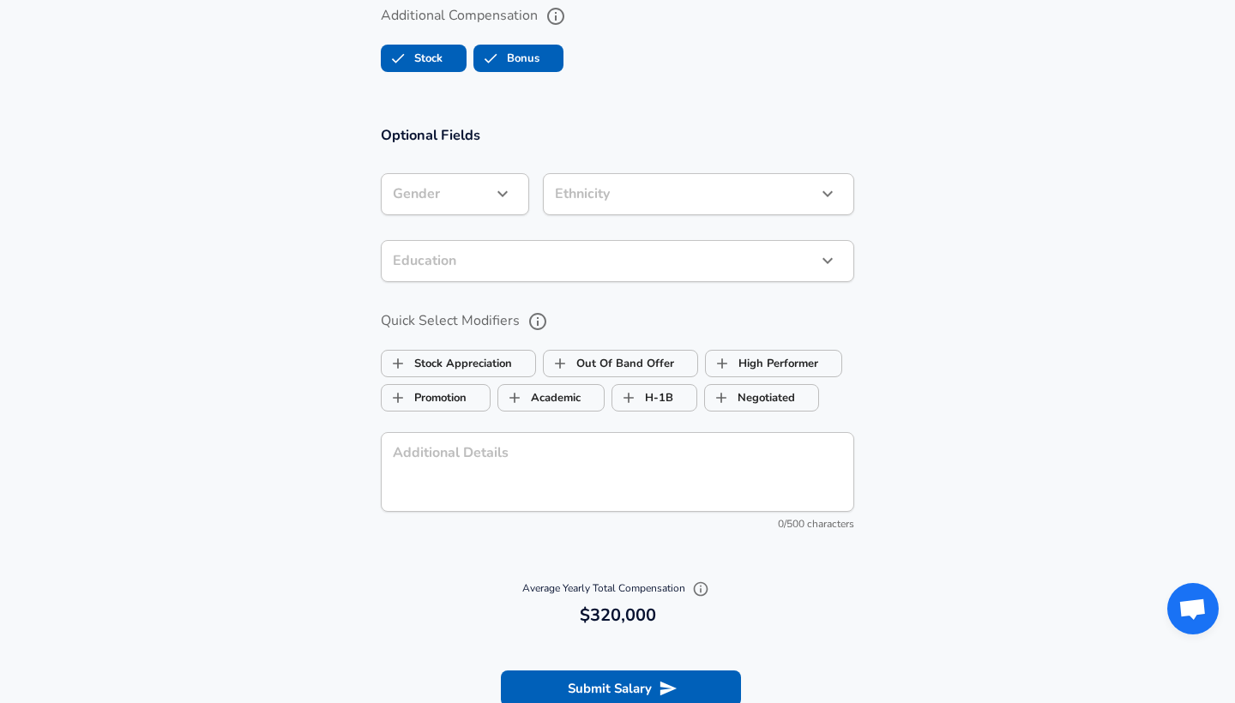
scroll to position [1749, 0]
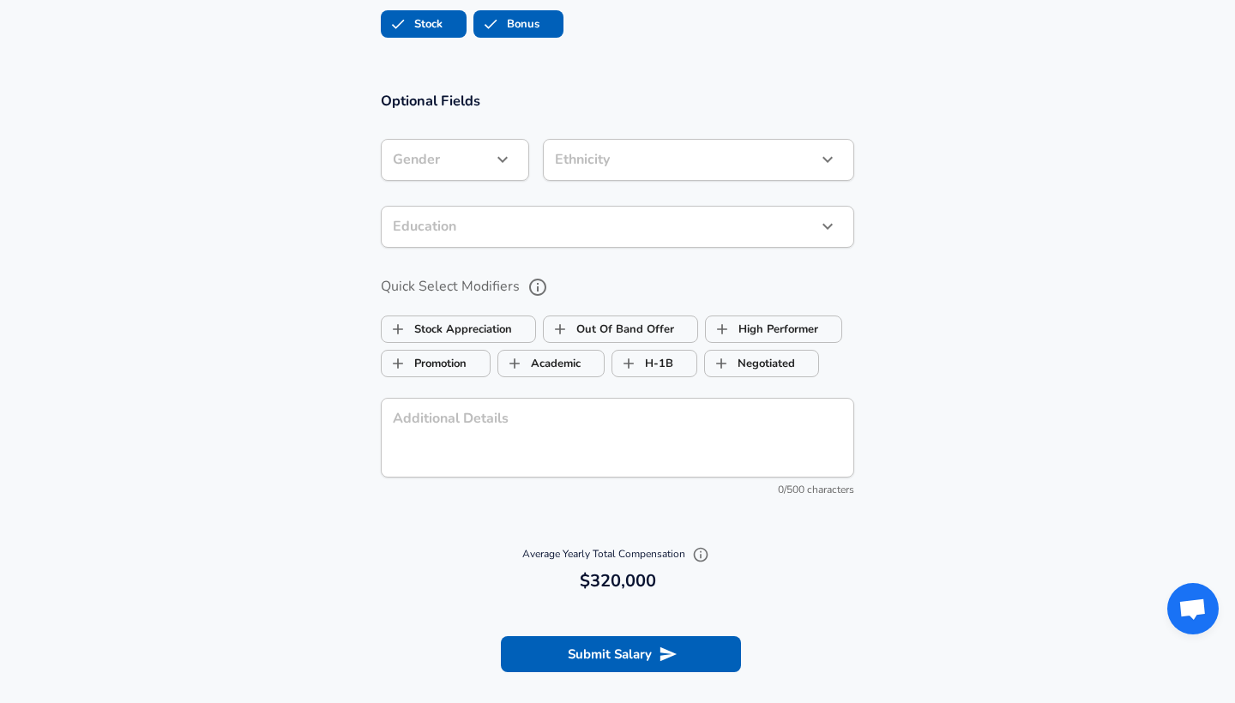
click at [318, 541] on div "Average Yearly Total Compensation 320,000 $320,000" at bounding box center [617, 568] width 1235 height 70
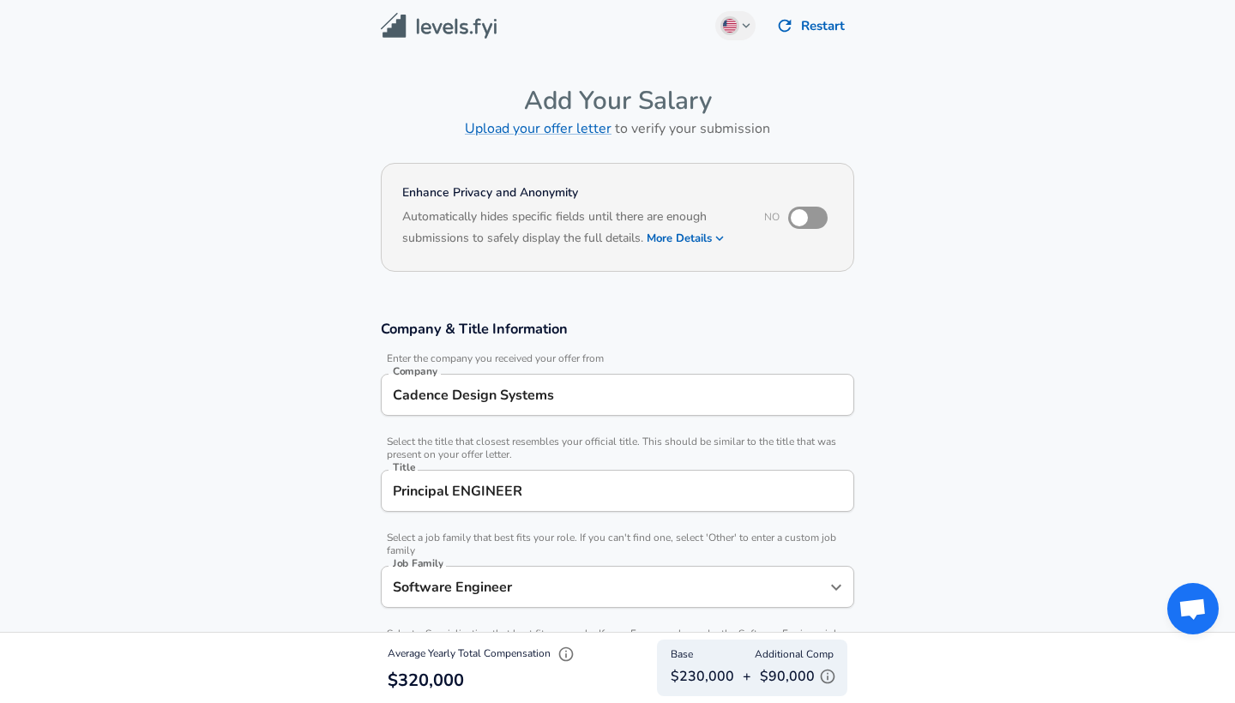
scroll to position [0, 0]
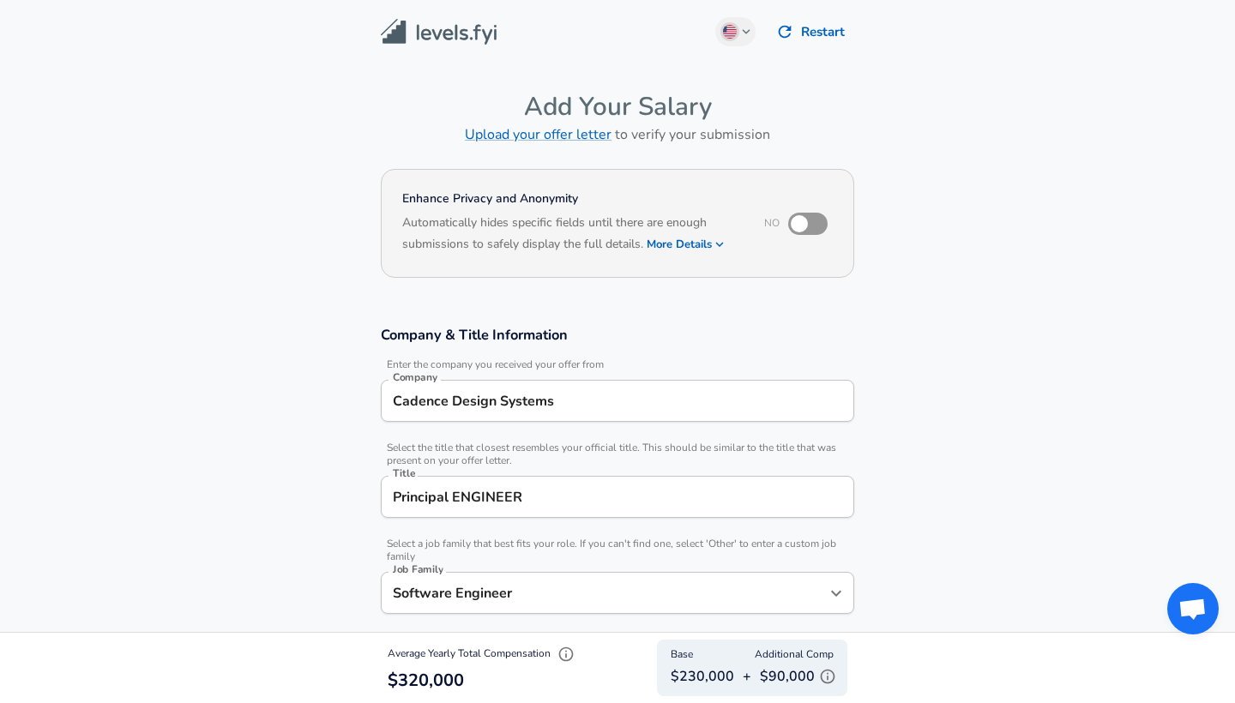
click at [1117, 282] on section "Enhance Privacy and Anonymity No Automatically hides specific fields until ther…" at bounding box center [617, 234] width 1235 height 141
click at [818, 223] on input "checkbox" at bounding box center [799, 223] width 98 height 33
click at [872, 340] on div "Company & Title Information Enter the company you received your offer from Comp…" at bounding box center [617, 578] width 514 height 506
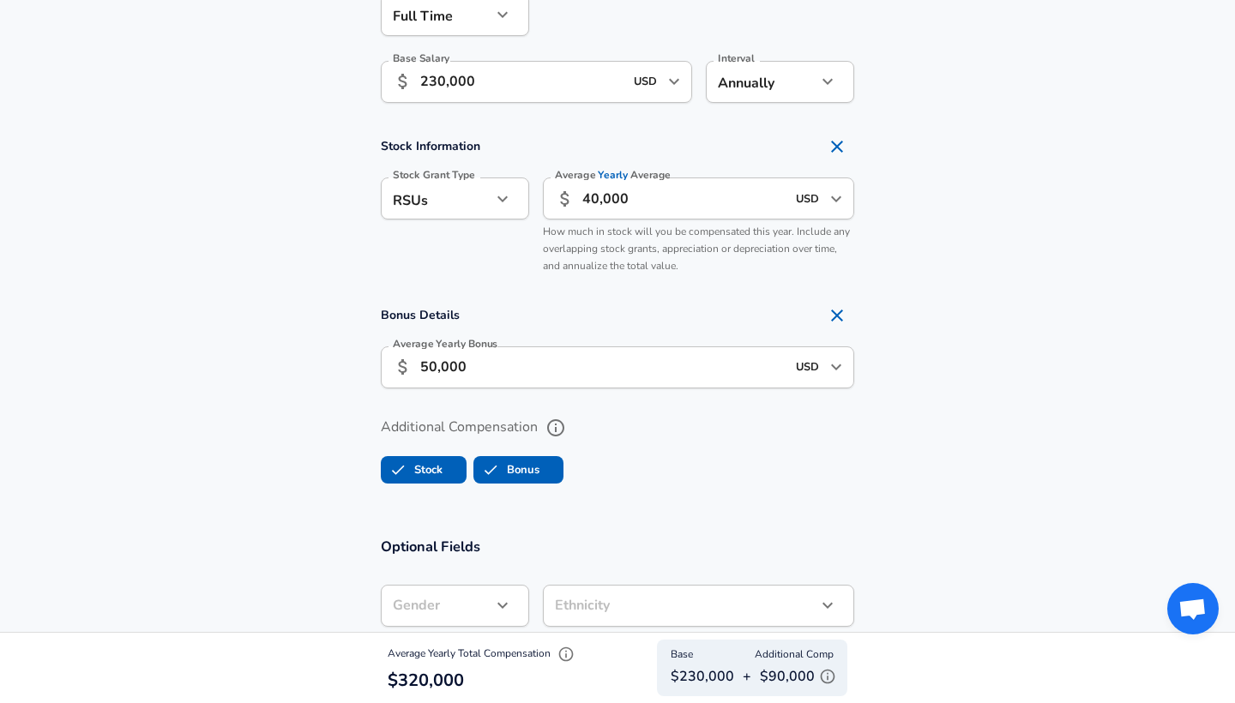
scroll to position [1337, 0]
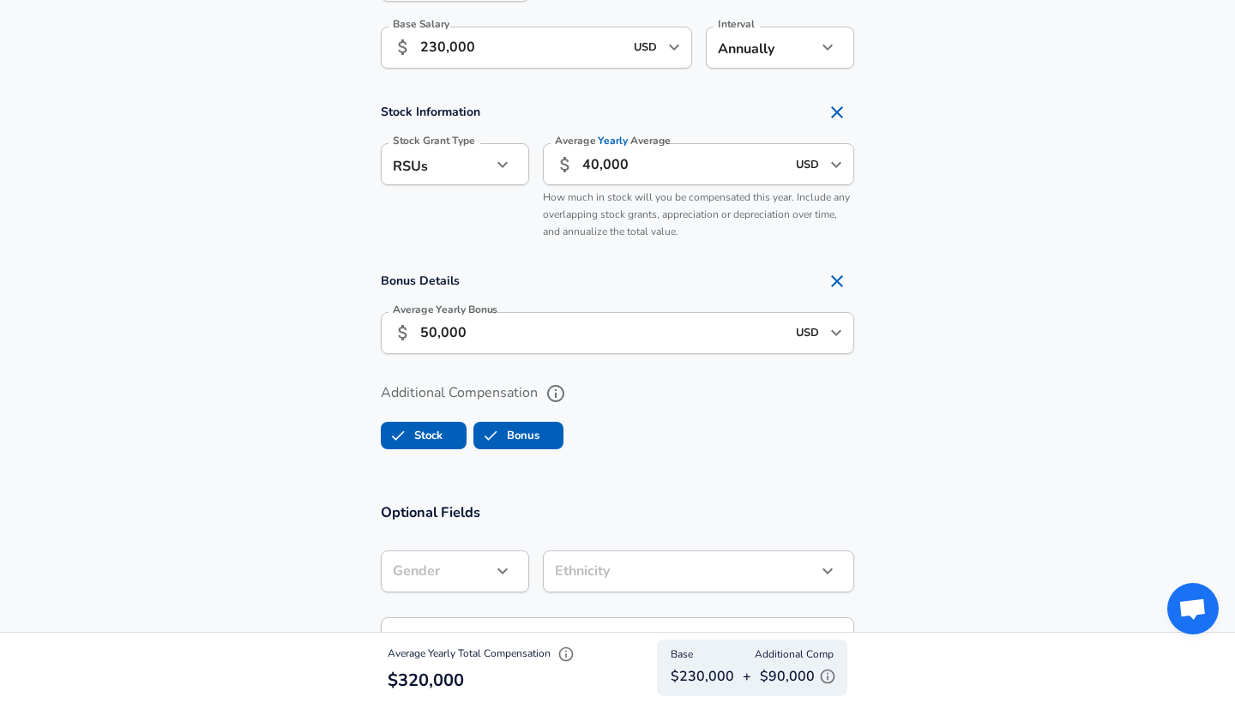
click at [242, 520] on section "Optional Fields Gender ​ Gender Ethnicity ​ Ethnicity Education ​ Education Qui…" at bounding box center [617, 714] width 1235 height 461
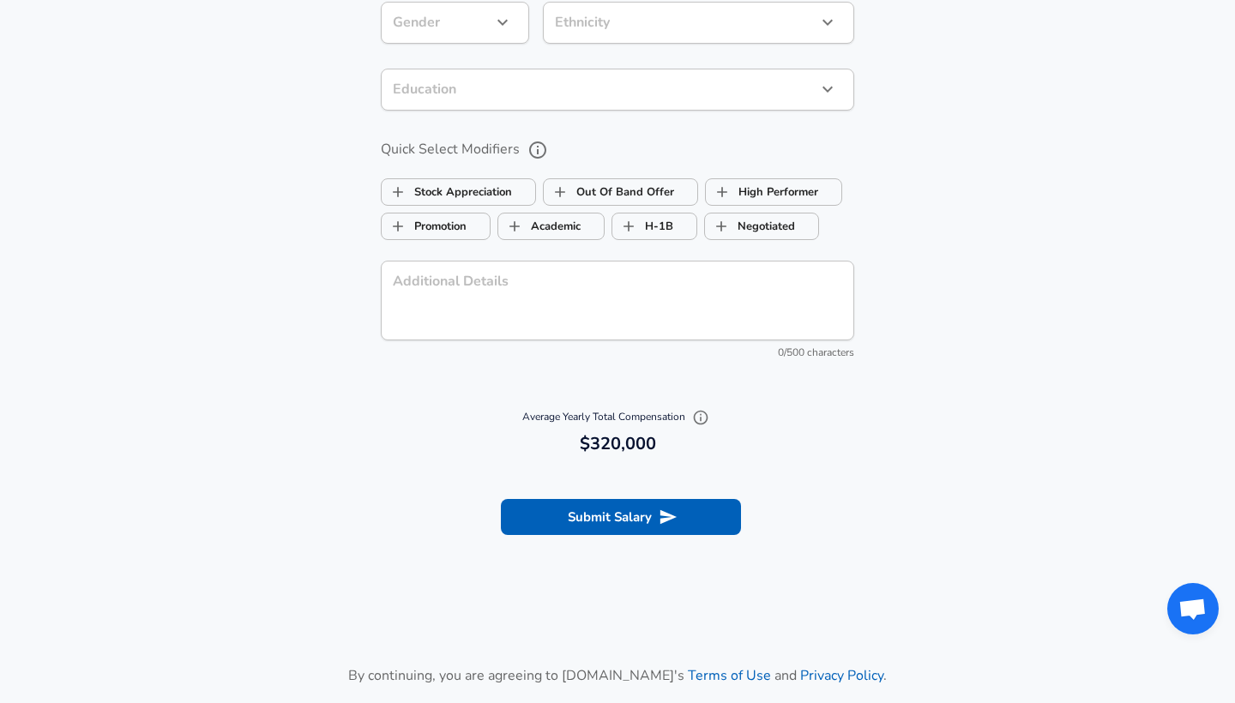
scroll to position [1920, 0]
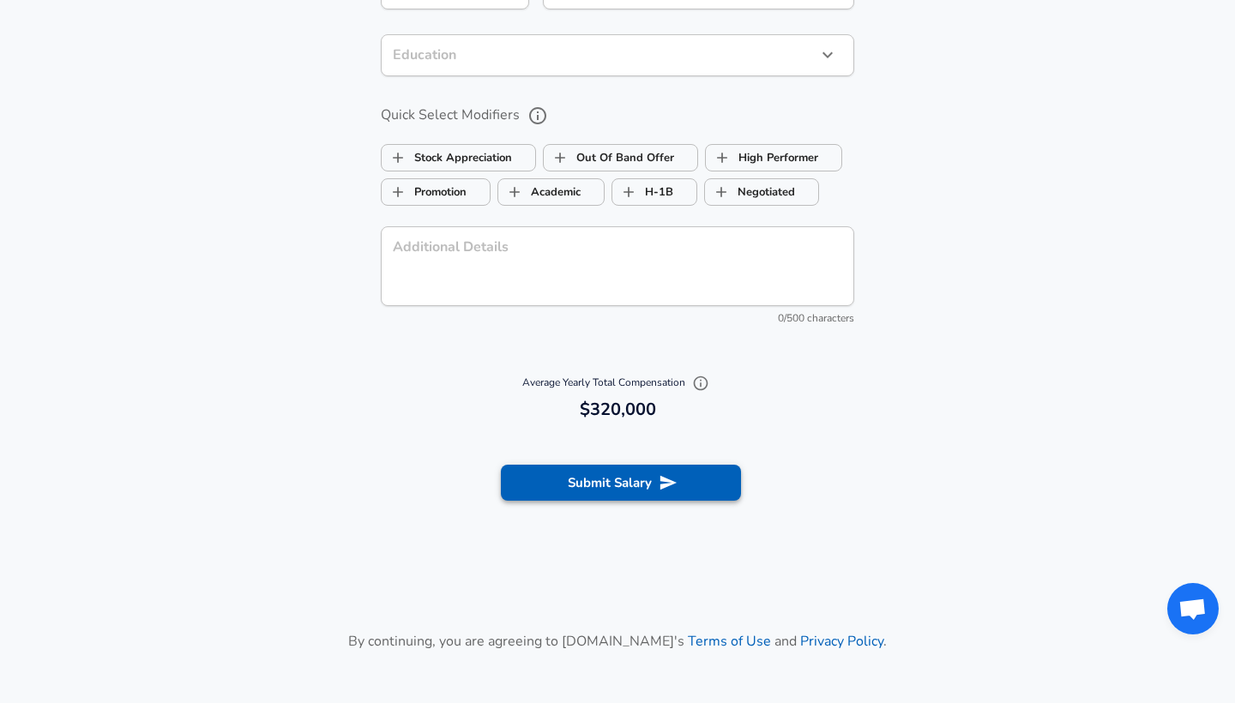
click at [556, 470] on button "Submit Salary" at bounding box center [621, 483] width 240 height 36
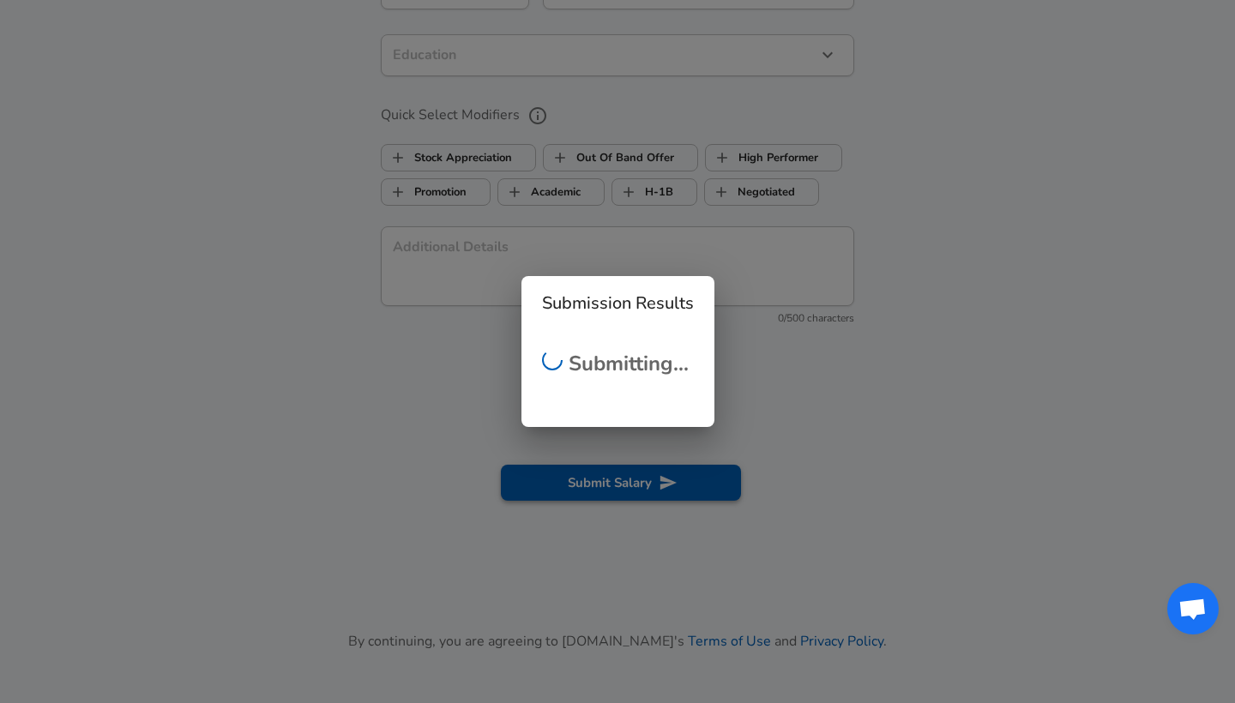
checkbox input "false"
